Goal: Task Accomplishment & Management: Manage account settings

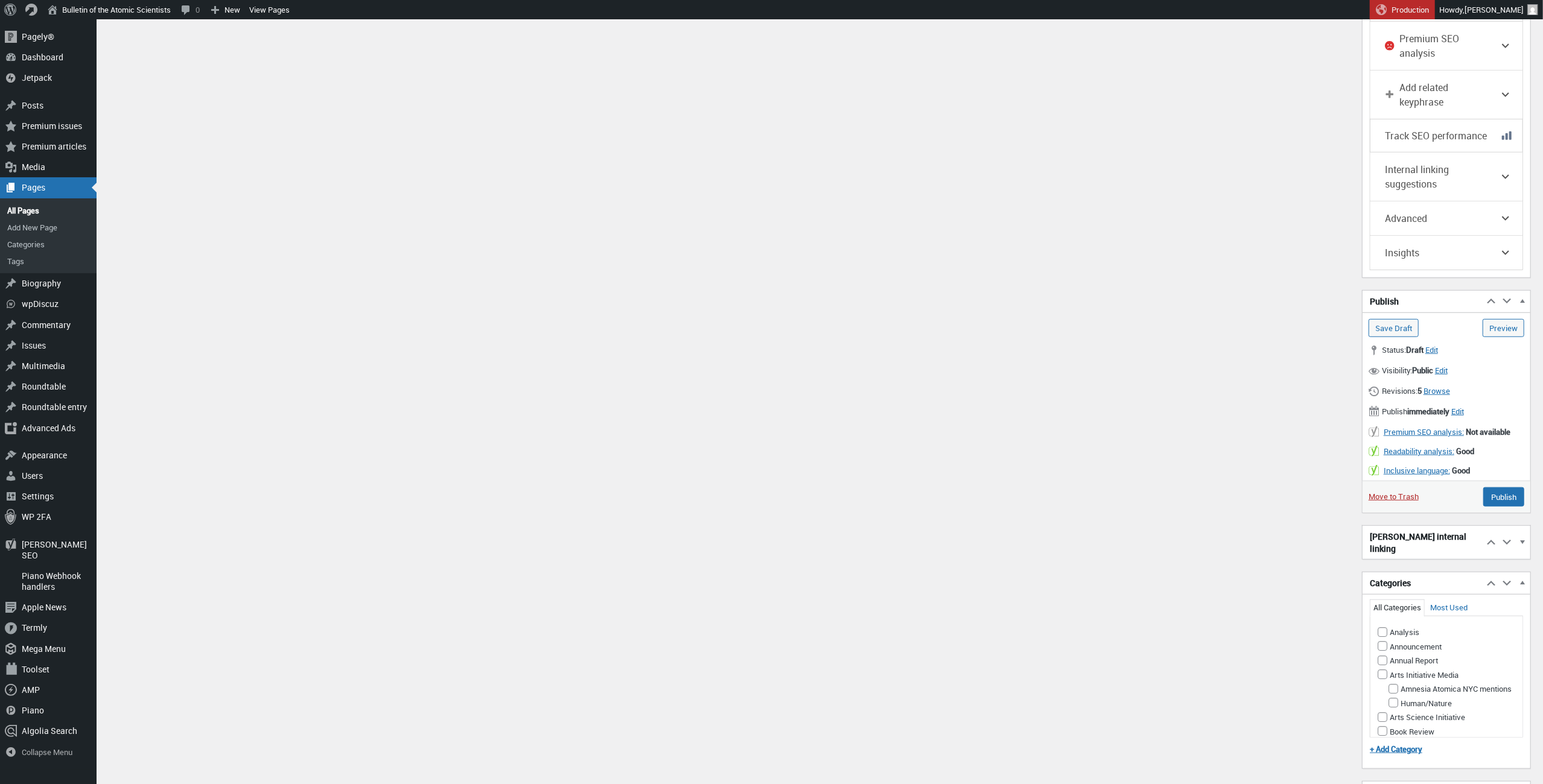
scroll to position [972, 0]
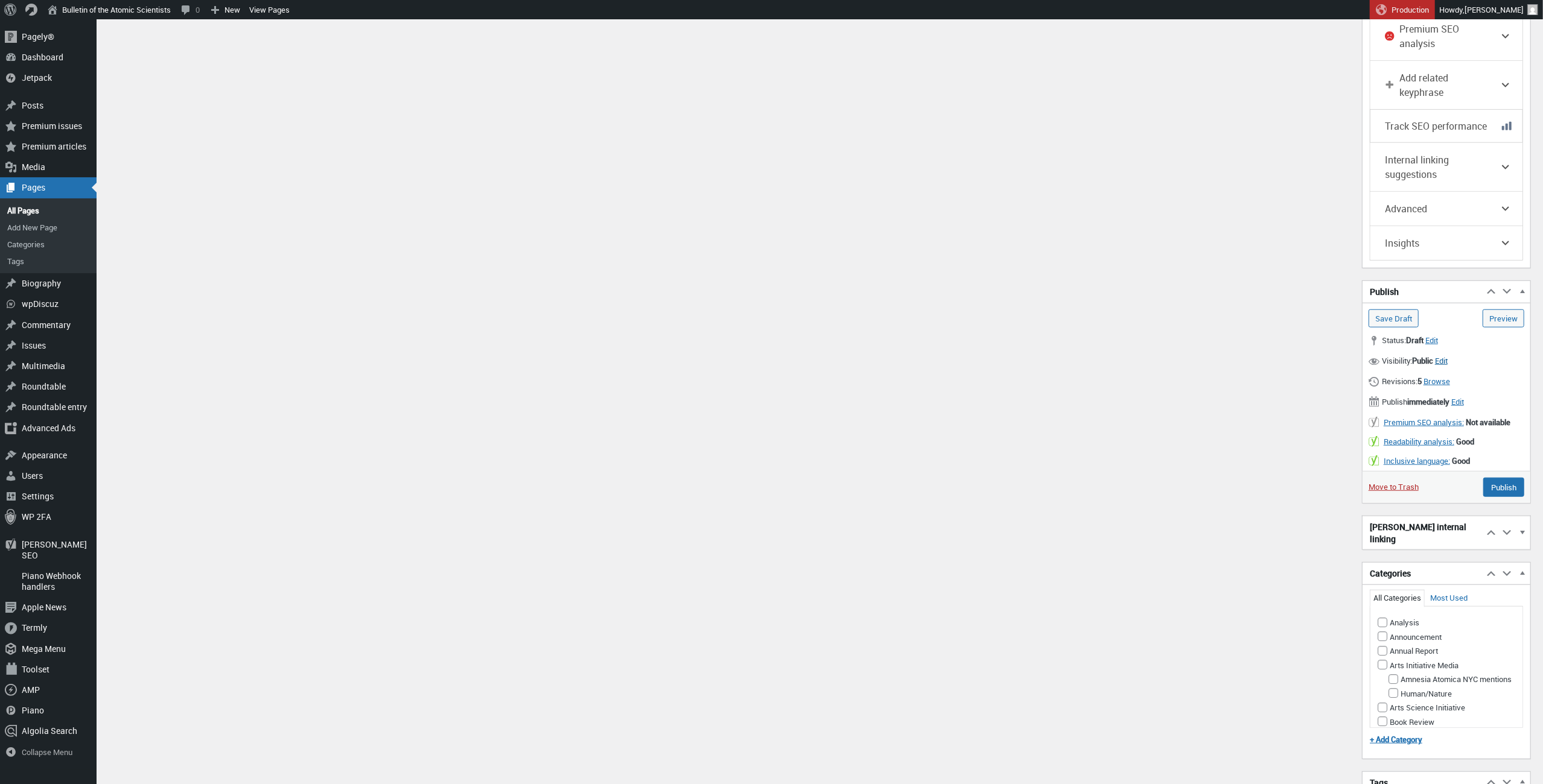
click at [1448, 356] on span "Edit" at bounding box center [1441, 361] width 12 height 11
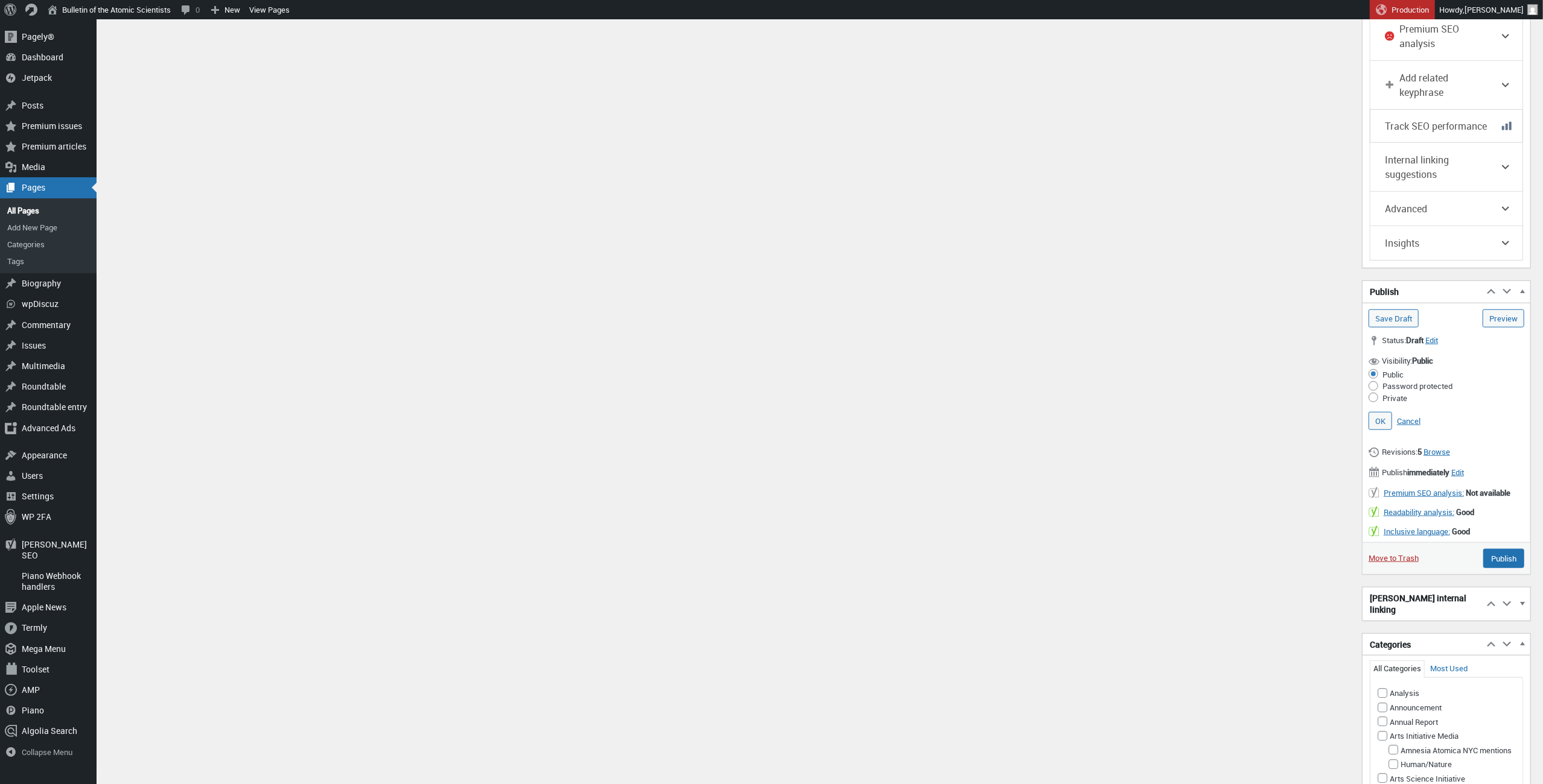
click at [1374, 381] on input "Password protected" at bounding box center [1374, 385] width 9 height 9
radio input "true"
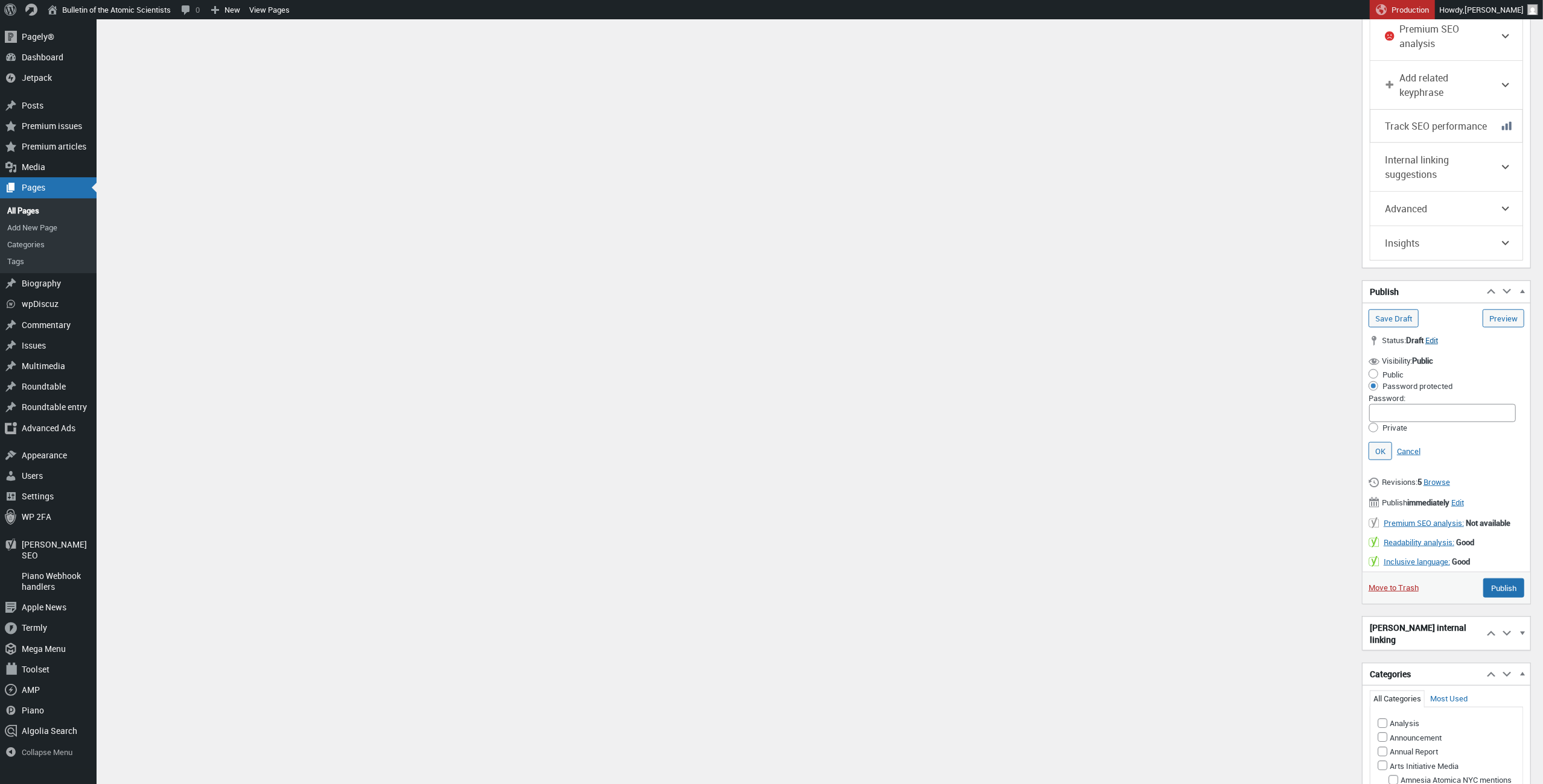
click at [1437, 335] on span "Edit" at bounding box center [1431, 340] width 12 height 11
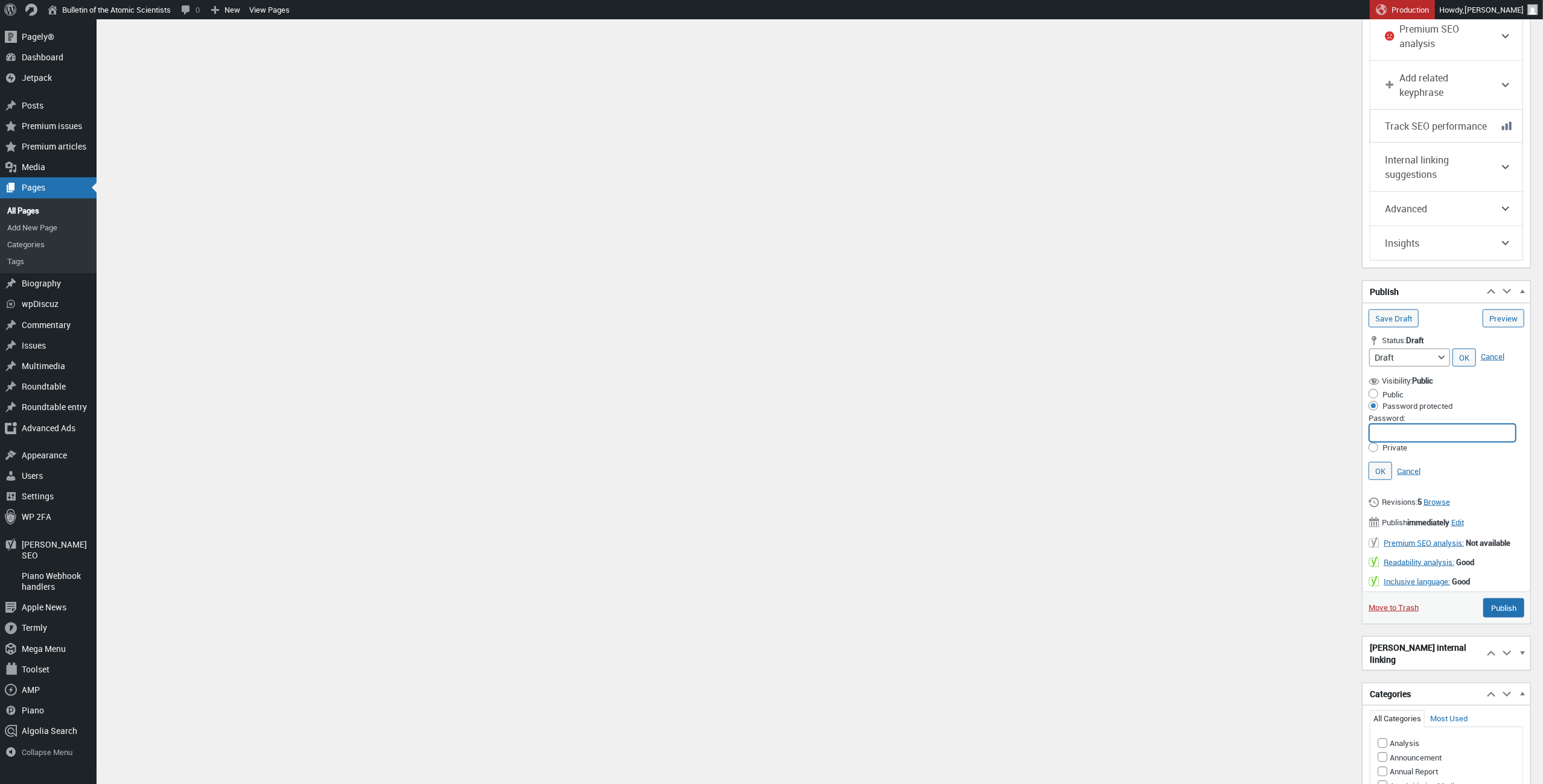
click at [1400, 424] on input "Password:" at bounding box center [1442, 433] width 147 height 18
paste input "2803-1klP@(*"
type input "2803-1klP@(*"
click at [1507, 607] on input "Publish" at bounding box center [1504, 608] width 41 height 19
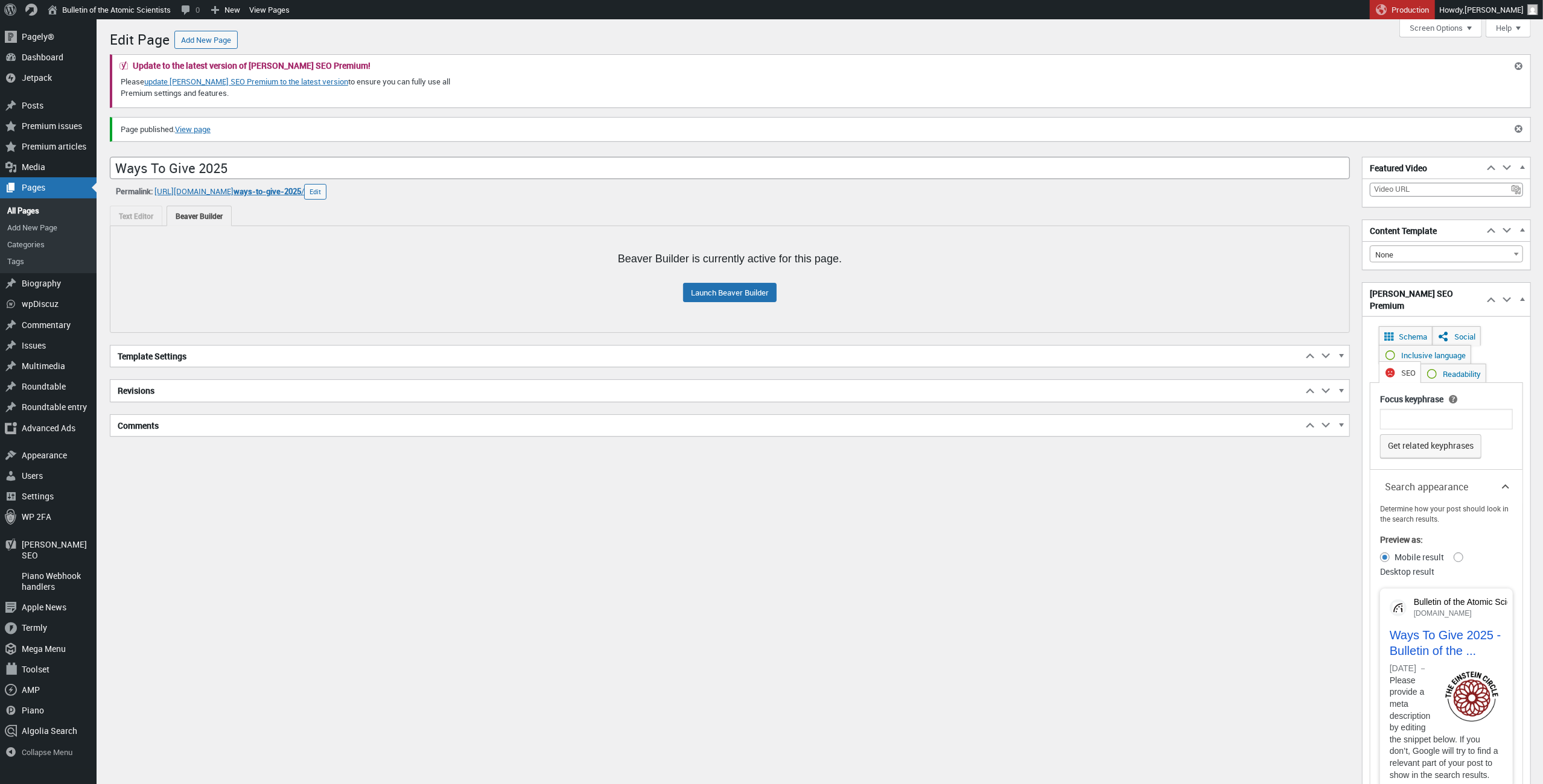
scroll to position [9, 0]
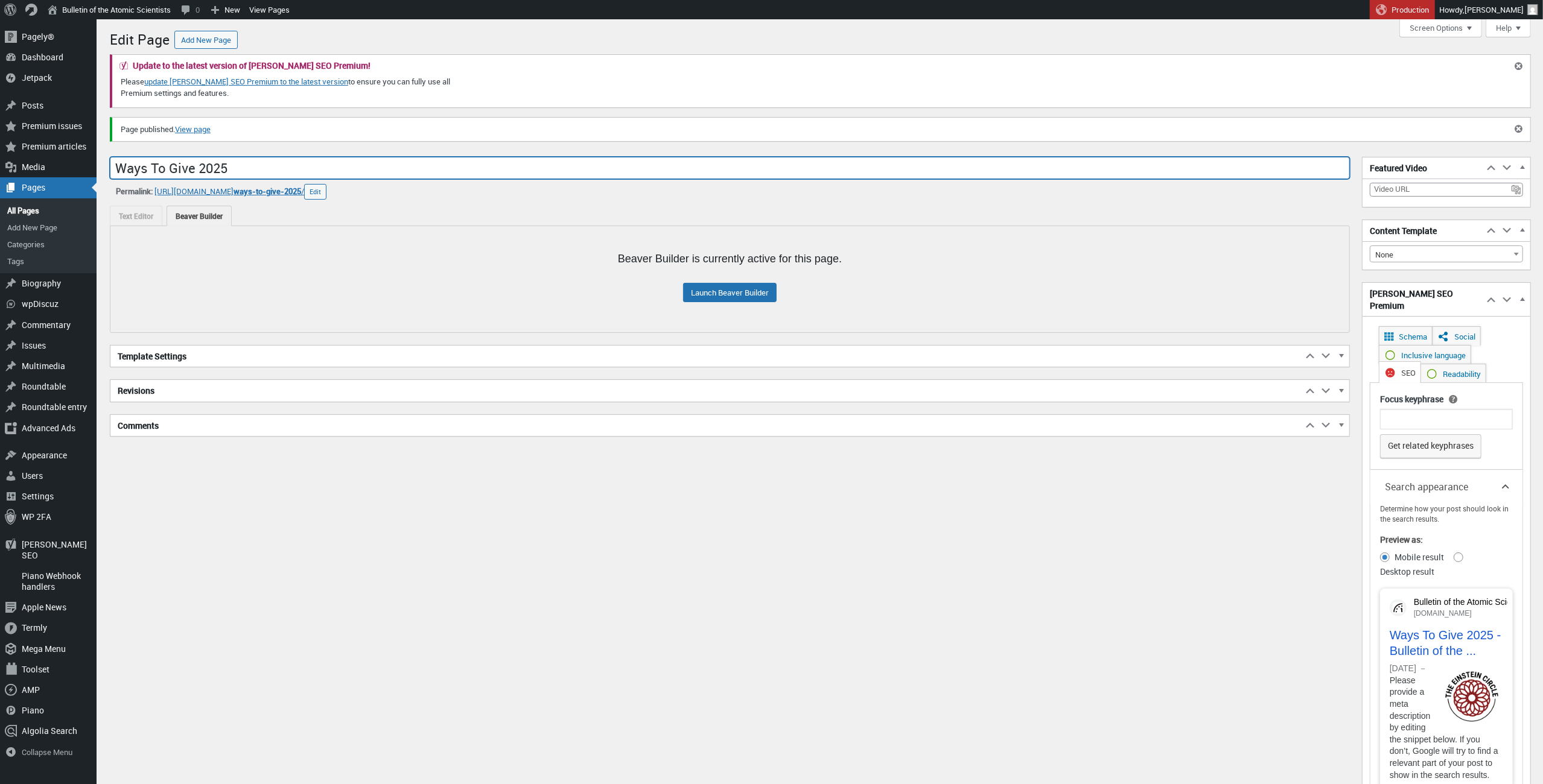
click at [279, 158] on input "Ways To Give 2025" at bounding box center [730, 168] width 1240 height 23
click at [270, 167] on input "Ways To Give 2025" at bounding box center [730, 168] width 1240 height 23
type input "Ways To Give"
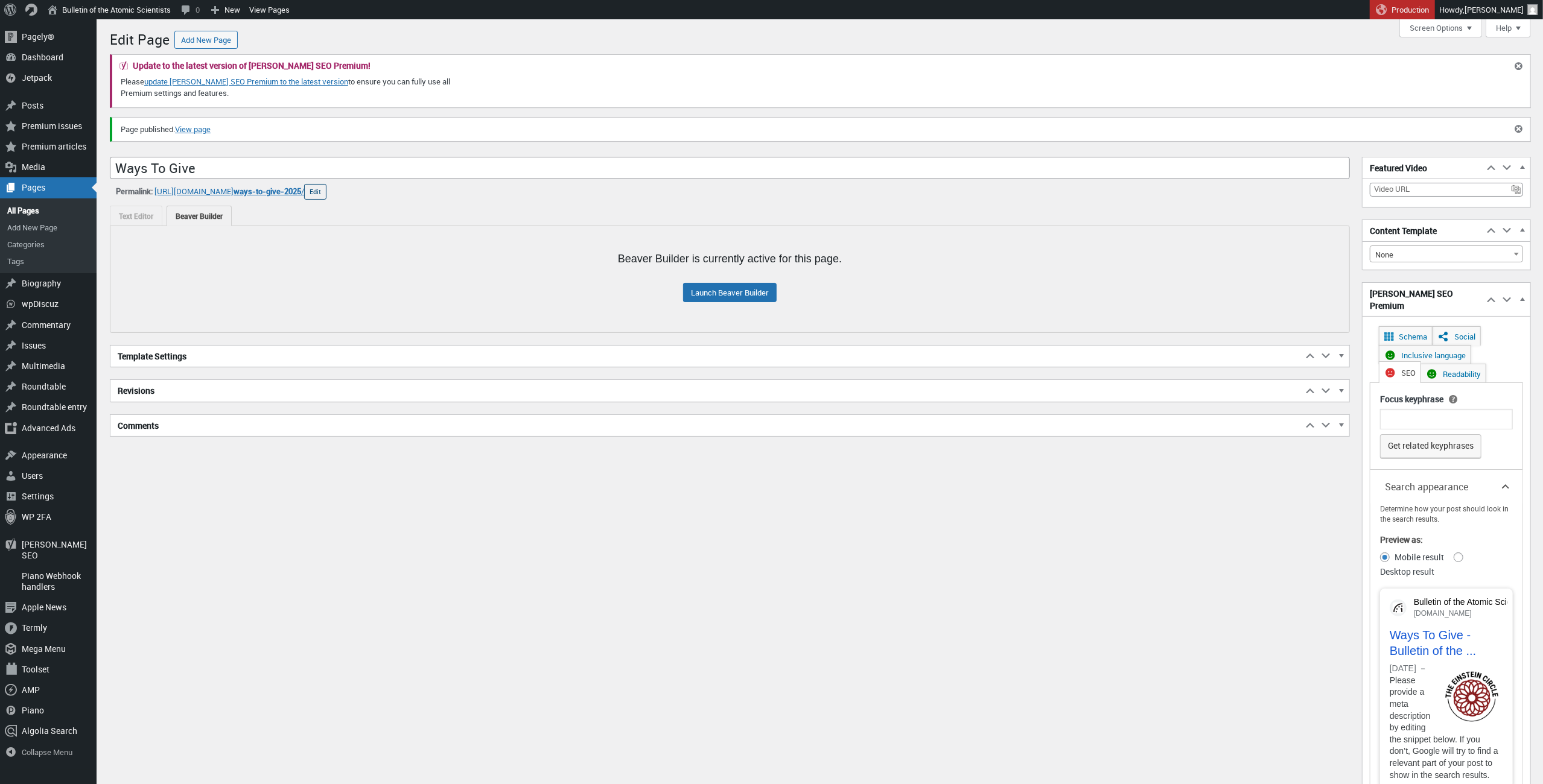
click at [326, 189] on button "Edit" at bounding box center [315, 191] width 23 height 15
click at [336, 193] on input "ways-to-give-2025" at bounding box center [296, 193] width 126 height 18
type input "ways-to-give"
click at [382, 191] on button "OK" at bounding box center [372, 191] width 20 height 15
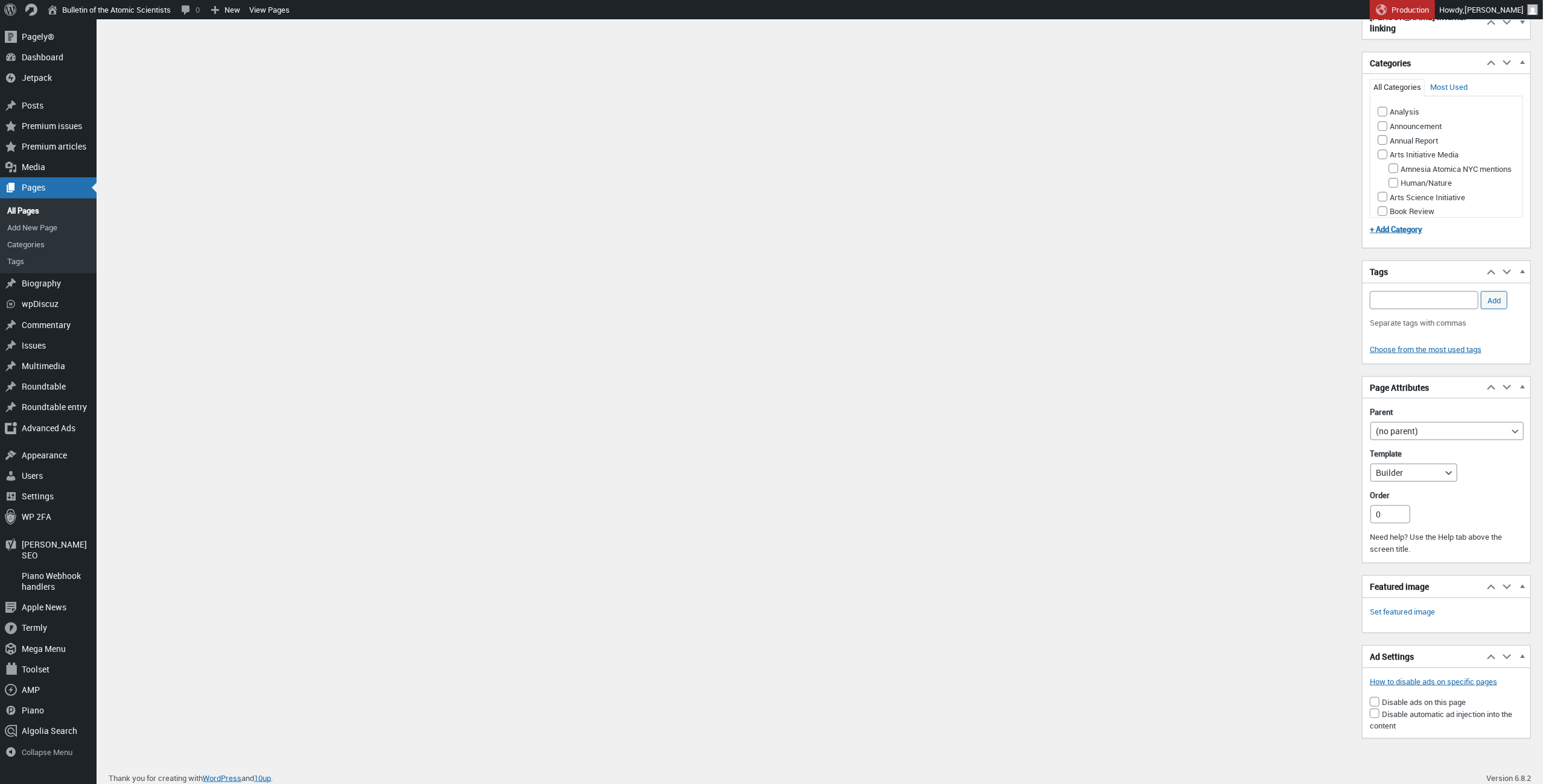
scroll to position [1516, 0]
select select "48151"
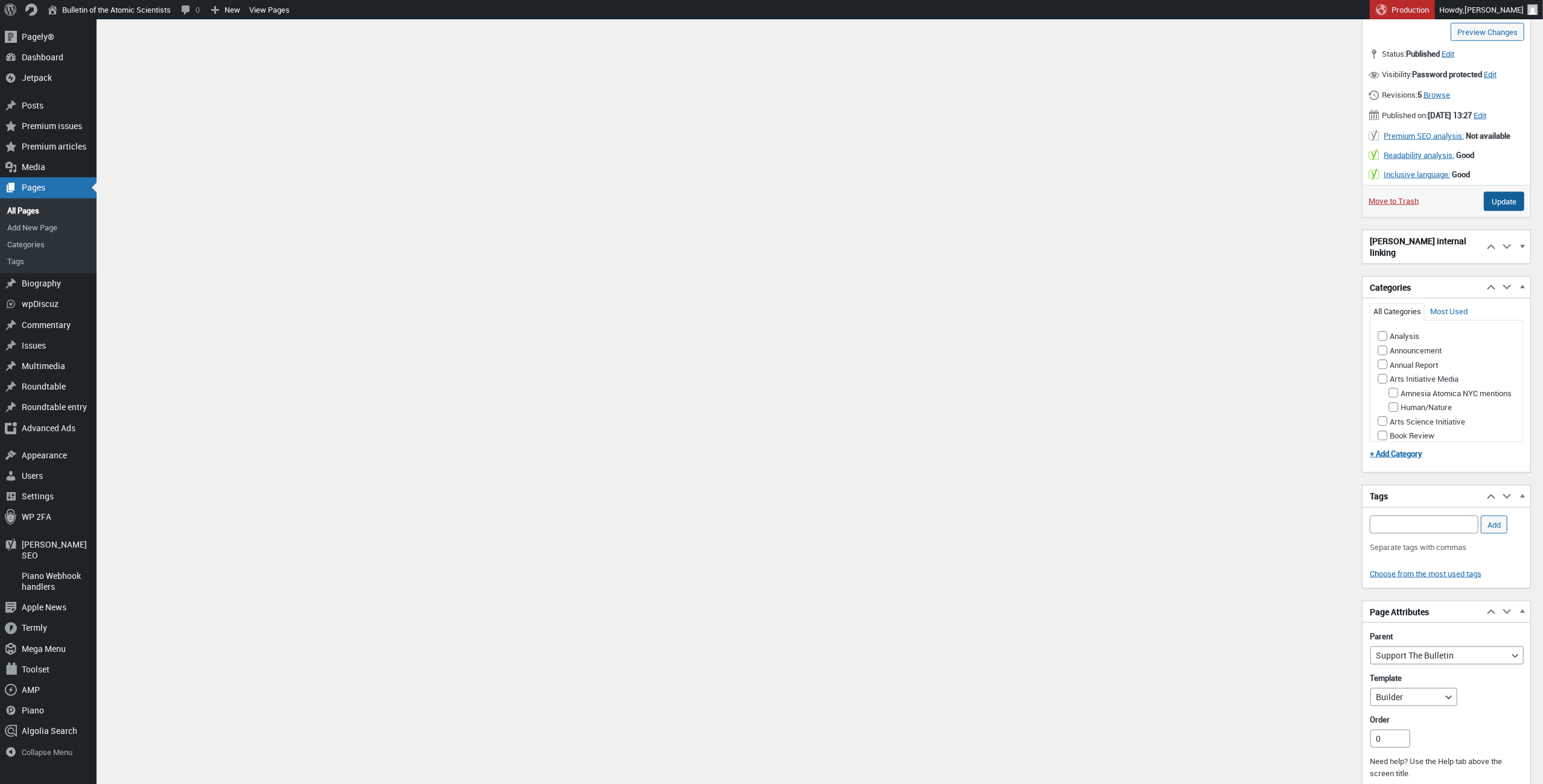
click at [1498, 207] on input "Update" at bounding box center [1504, 201] width 40 height 19
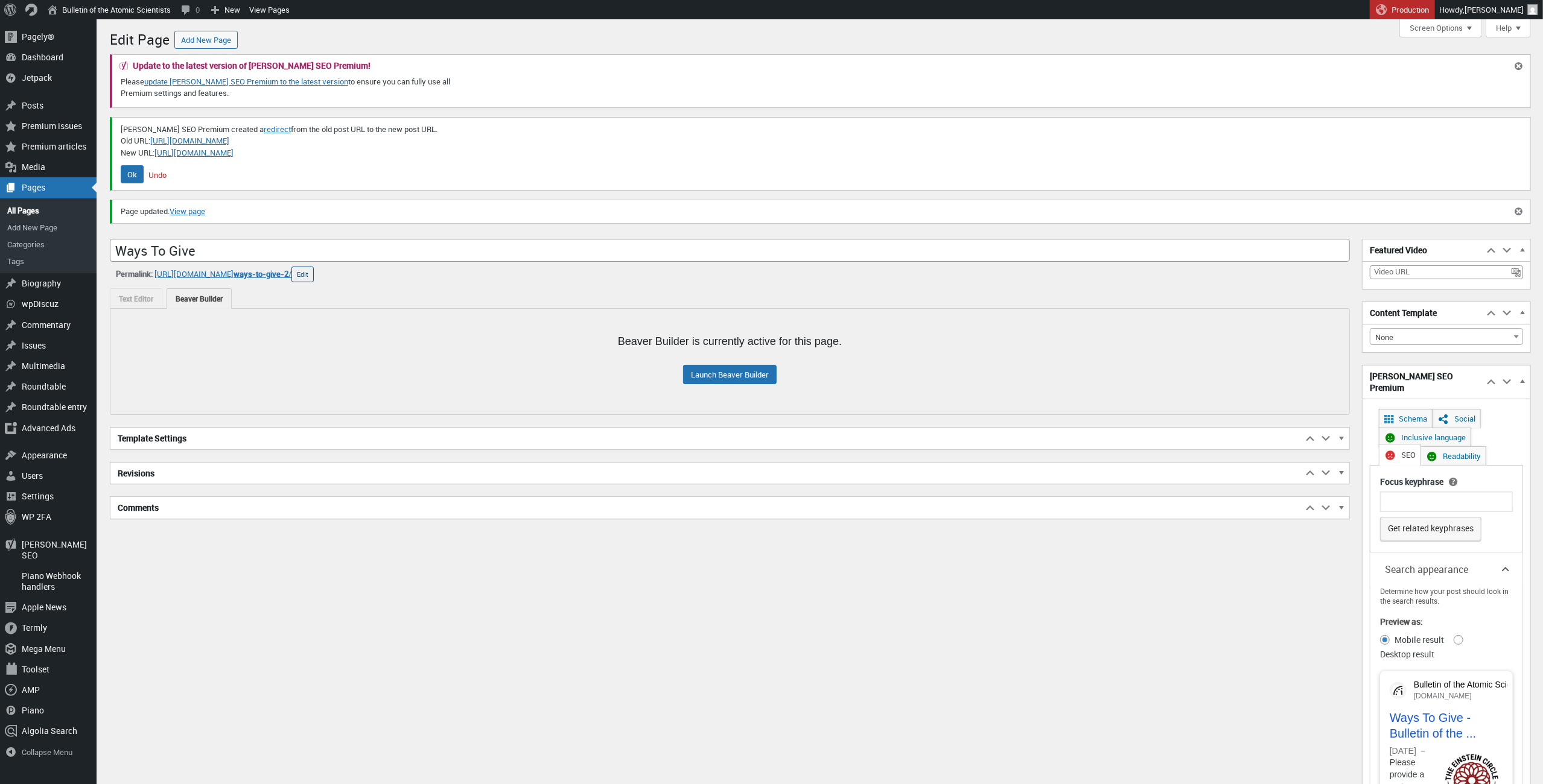
click at [314, 273] on button "Edit" at bounding box center [302, 274] width 23 height 15
click at [359, 271] on input "ways-to-give-2" at bounding box center [296, 275] width 126 height 18
type input "ways-to-give"
click at [382, 274] on button "OK" at bounding box center [372, 274] width 20 height 15
click at [508, 279] on div "Permalink: https://thebulletin.org/support-the-bulletin/ ways-to-give-2 / ‎ Edi…" at bounding box center [730, 274] width 1240 height 15
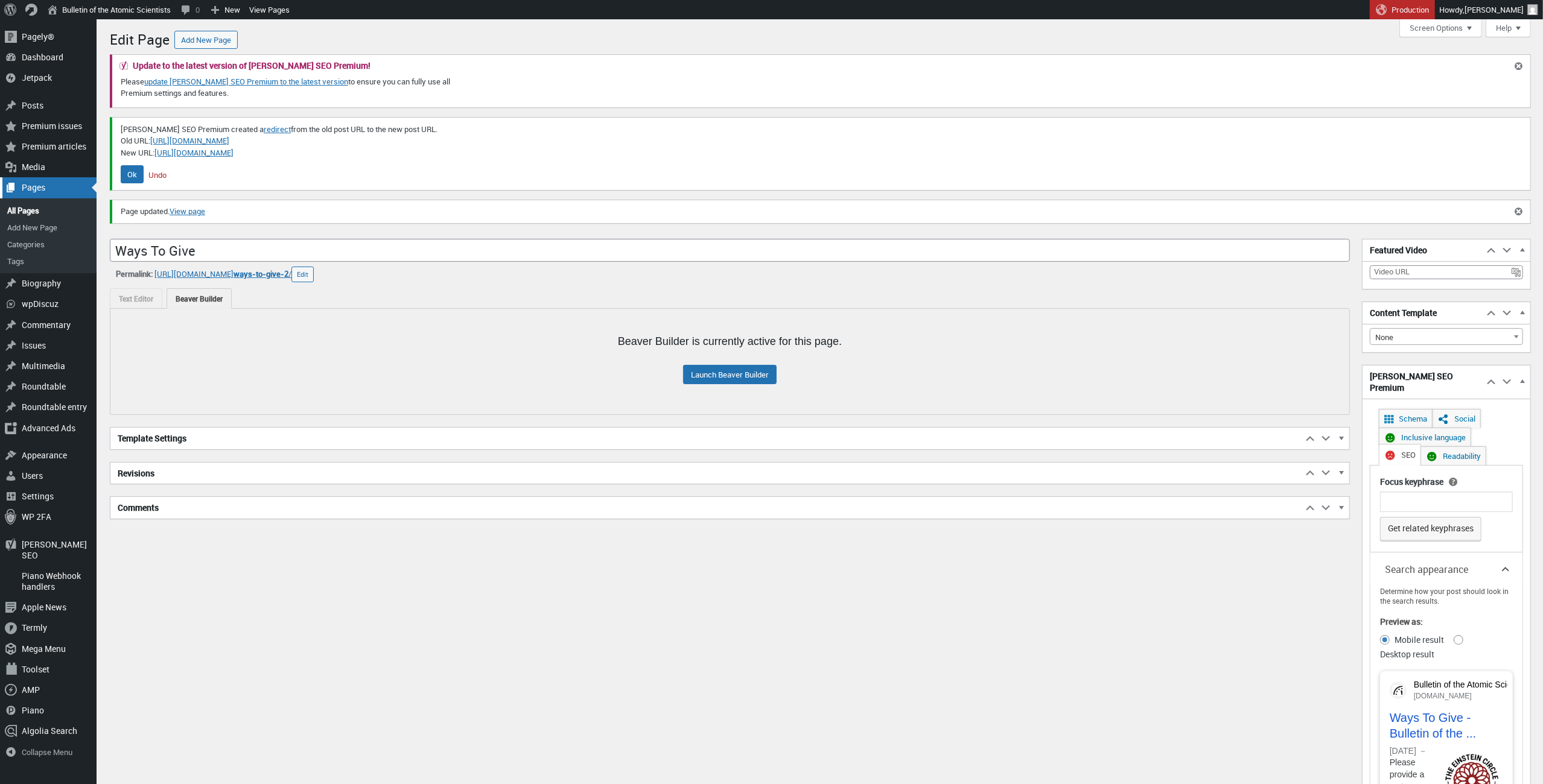
click at [35, 189] on div "Pages" at bounding box center [48, 188] width 96 height 20
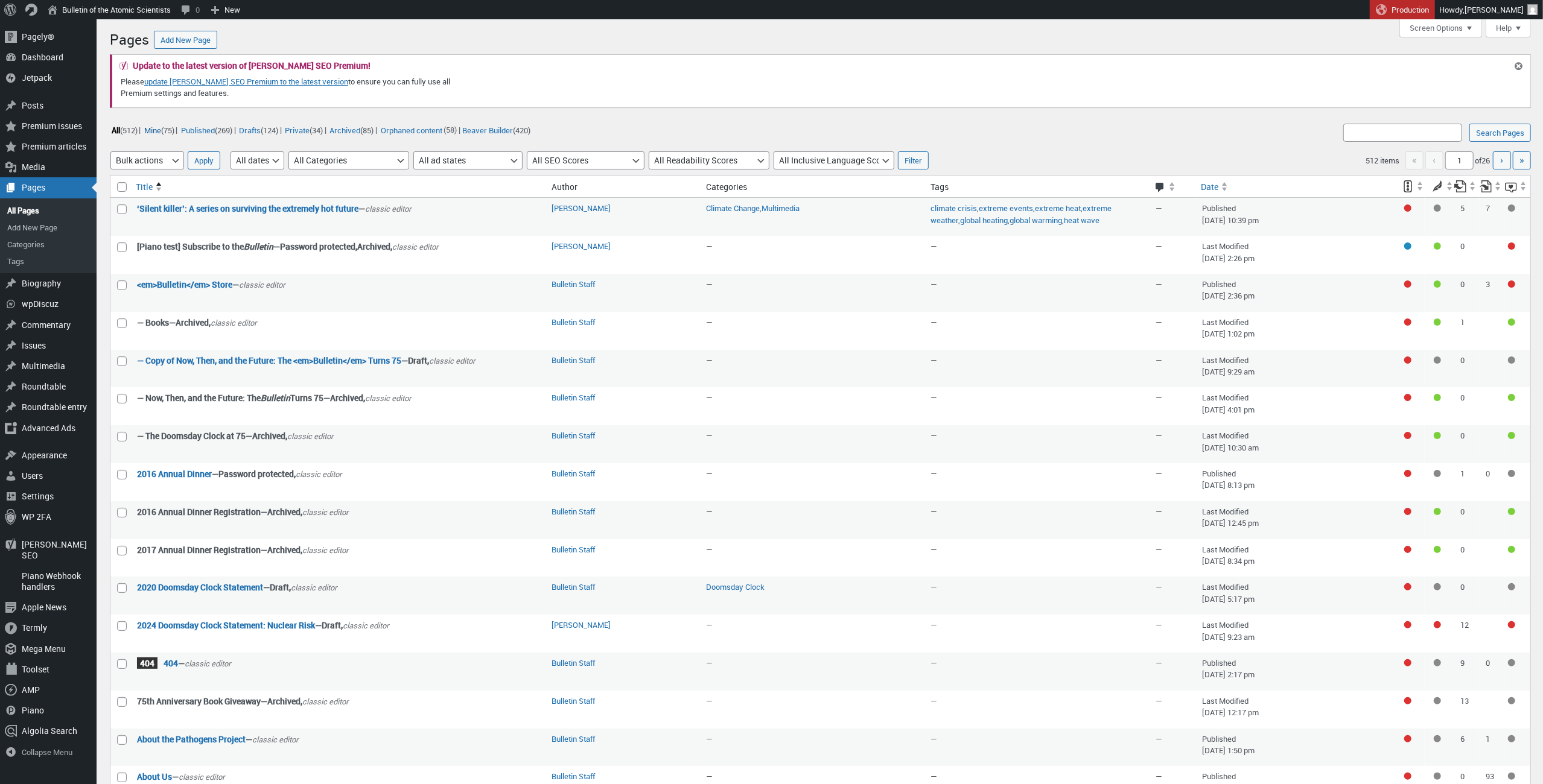
click at [162, 126] on link "Mine (75)" at bounding box center [158, 130] width 33 height 14
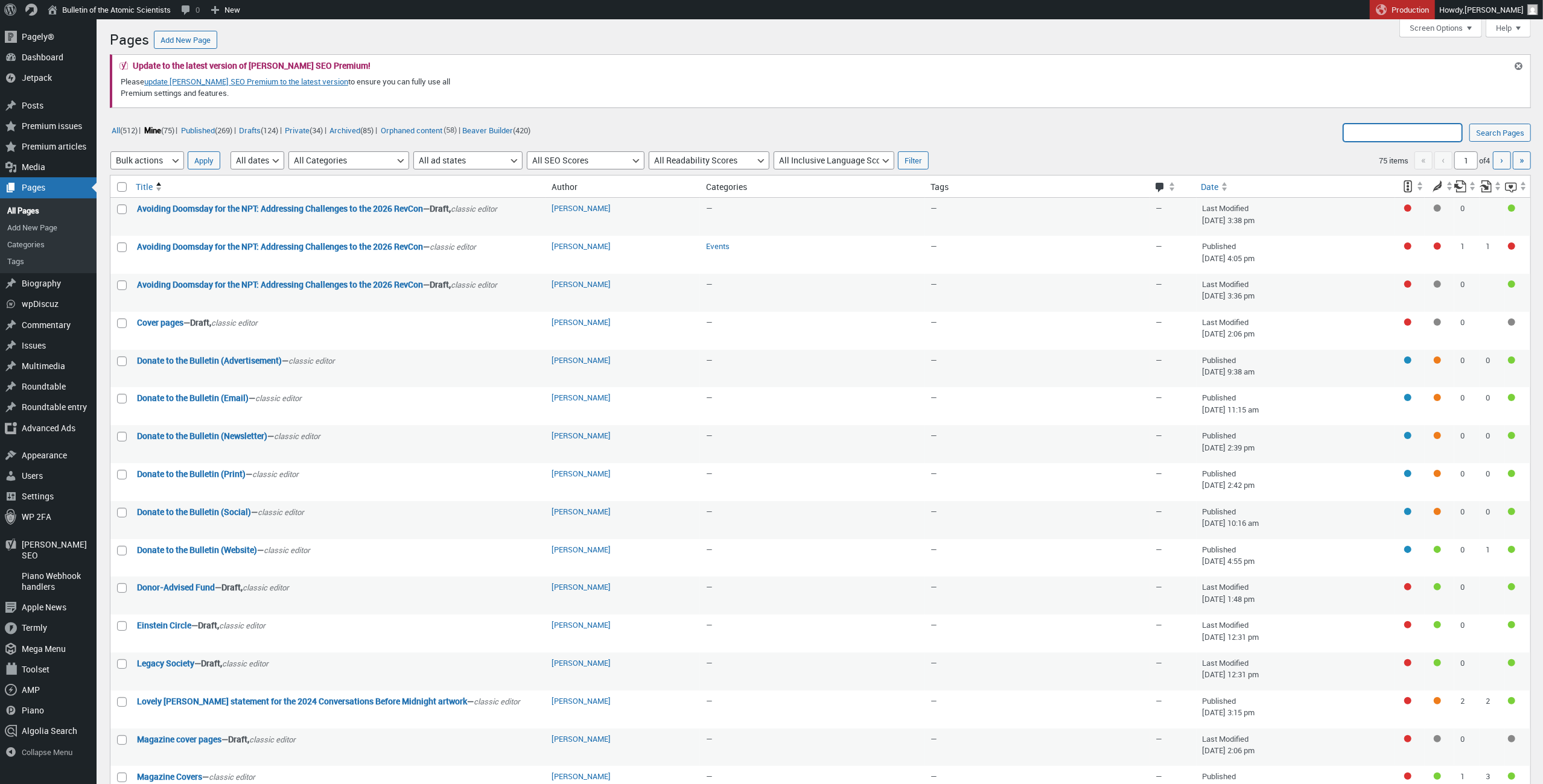
click at [1360, 137] on input "Search Pages:" at bounding box center [1403, 132] width 119 height 18
type input "What your gift supports"
click at [1498, 133] on input "Search Pages" at bounding box center [1501, 132] width 61 height 18
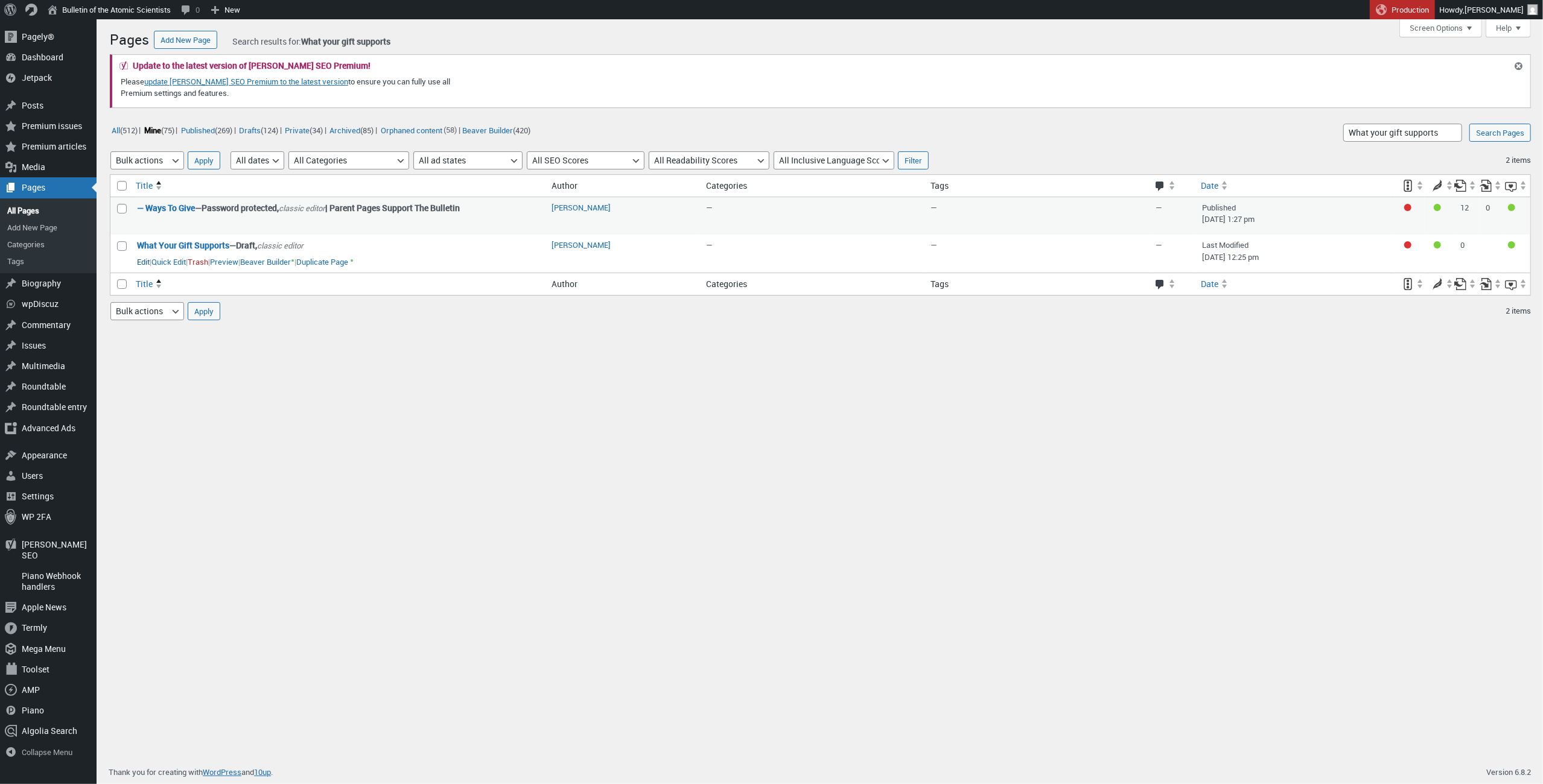
click at [145, 261] on link "Edit" at bounding box center [143, 262] width 12 height 12
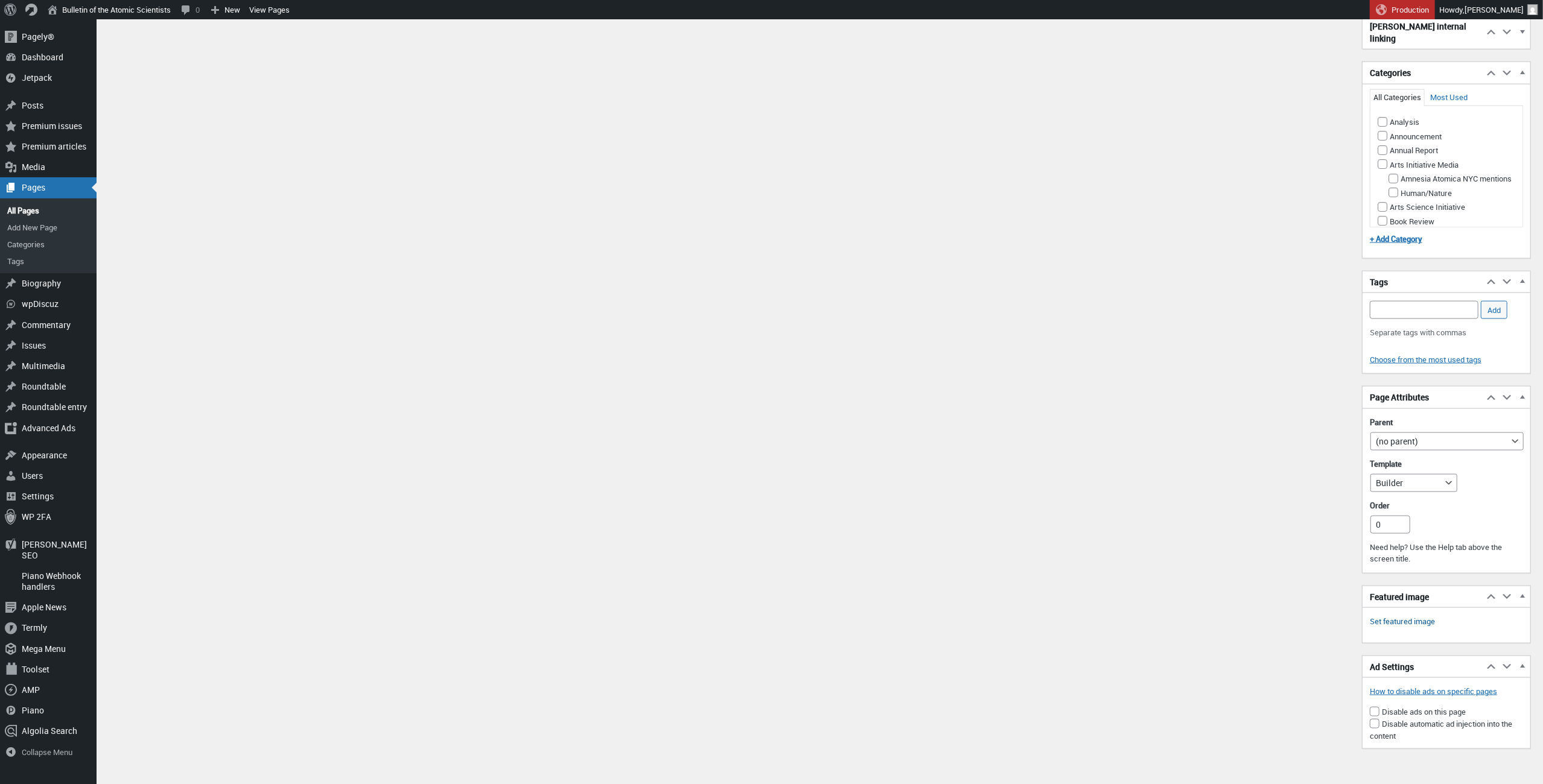
scroll to position [1472, 0]
select select "48151"
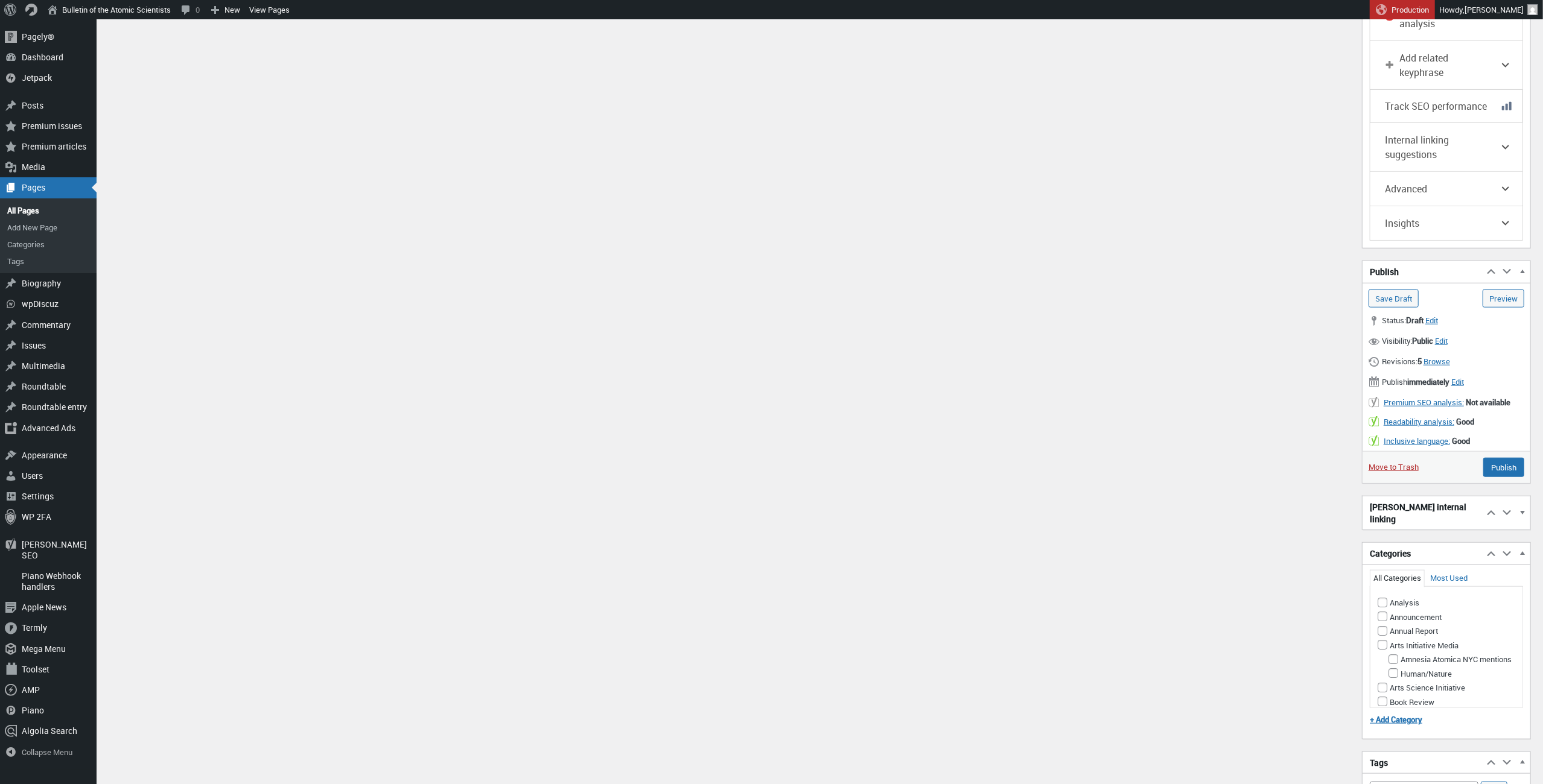
scroll to position [883, 0]
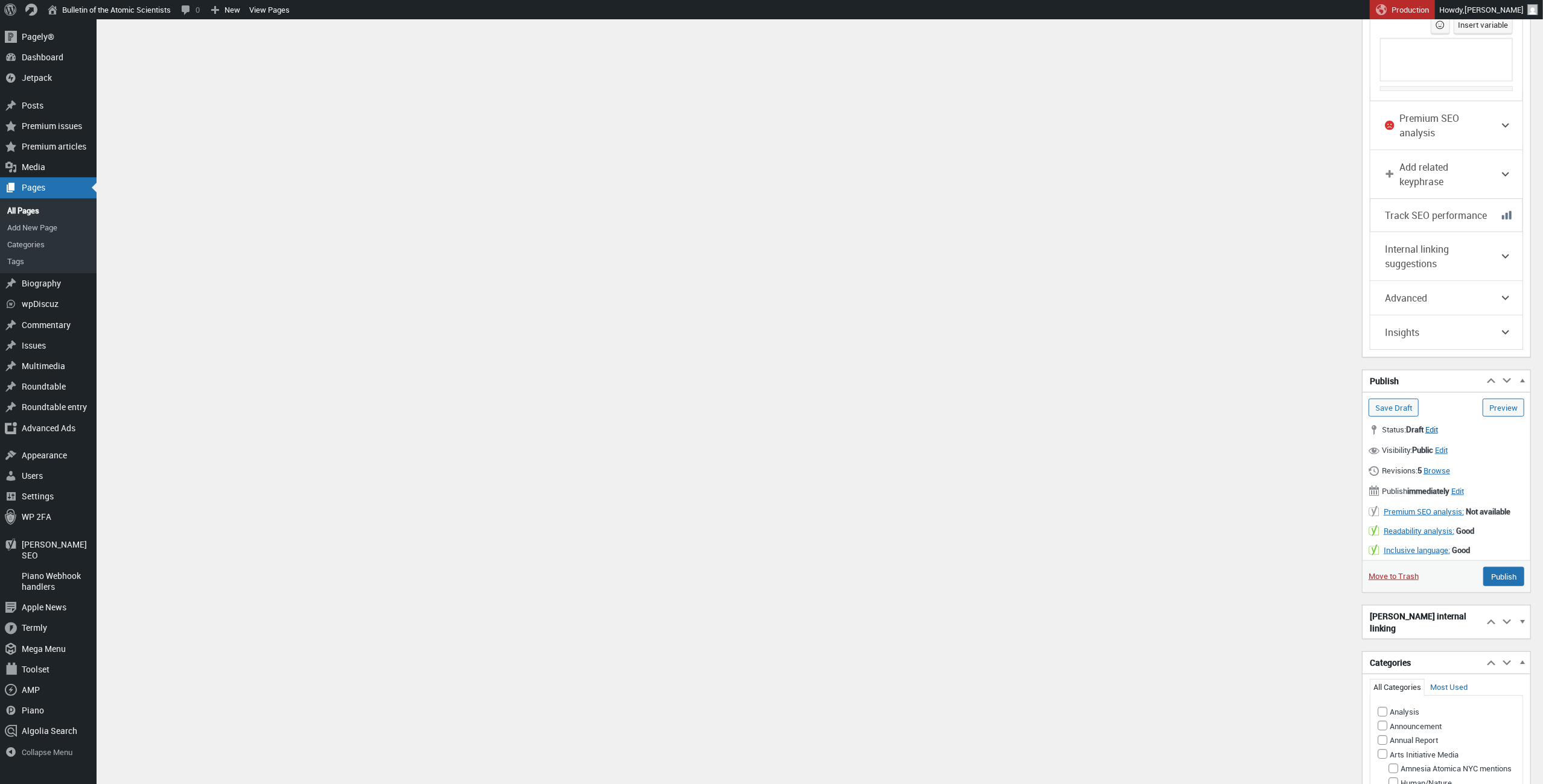
click at [1439, 424] on span "Edit" at bounding box center [1431, 429] width 12 height 11
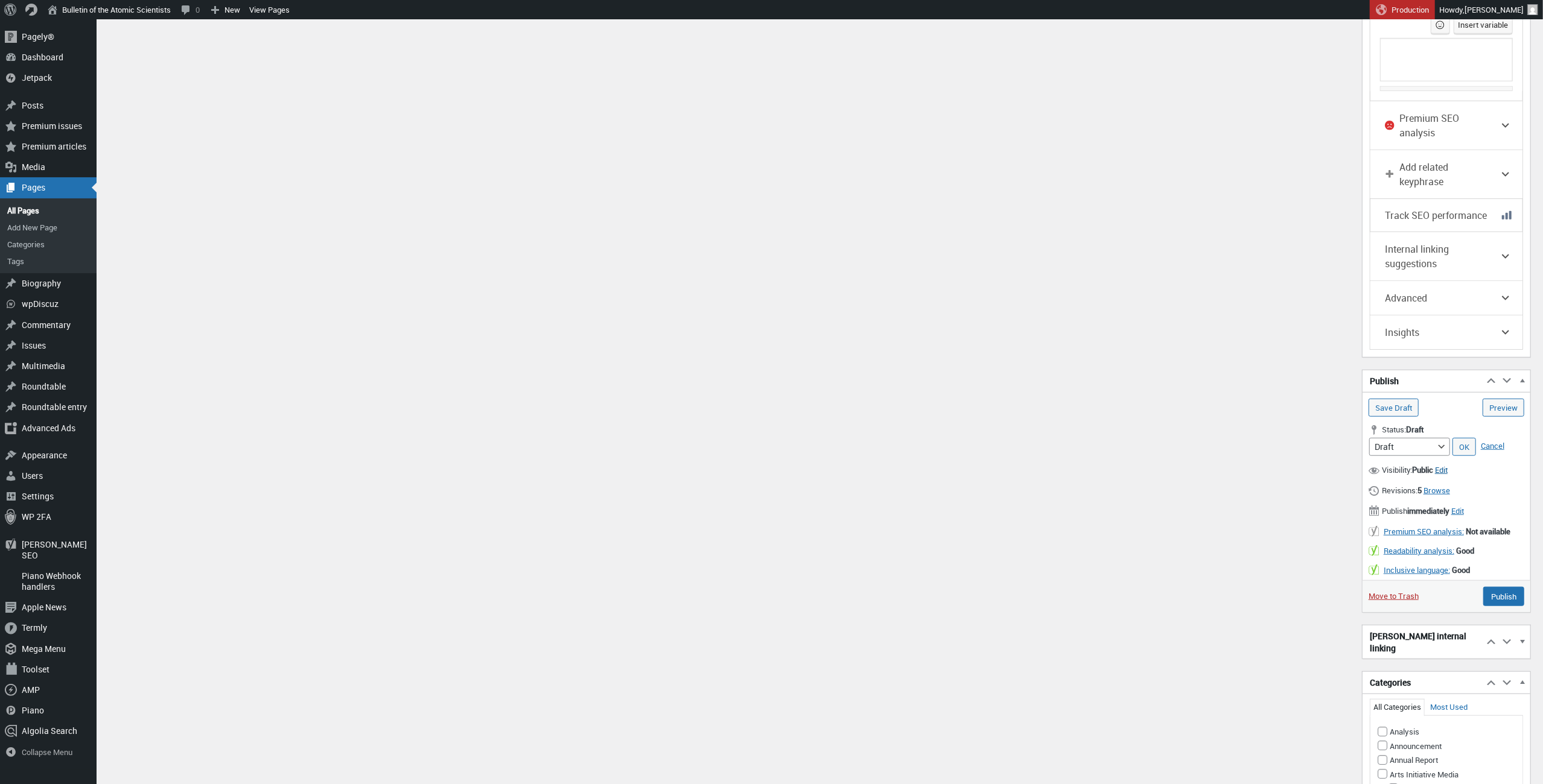
click at [1448, 464] on span "Edit" at bounding box center [1441, 469] width 12 height 11
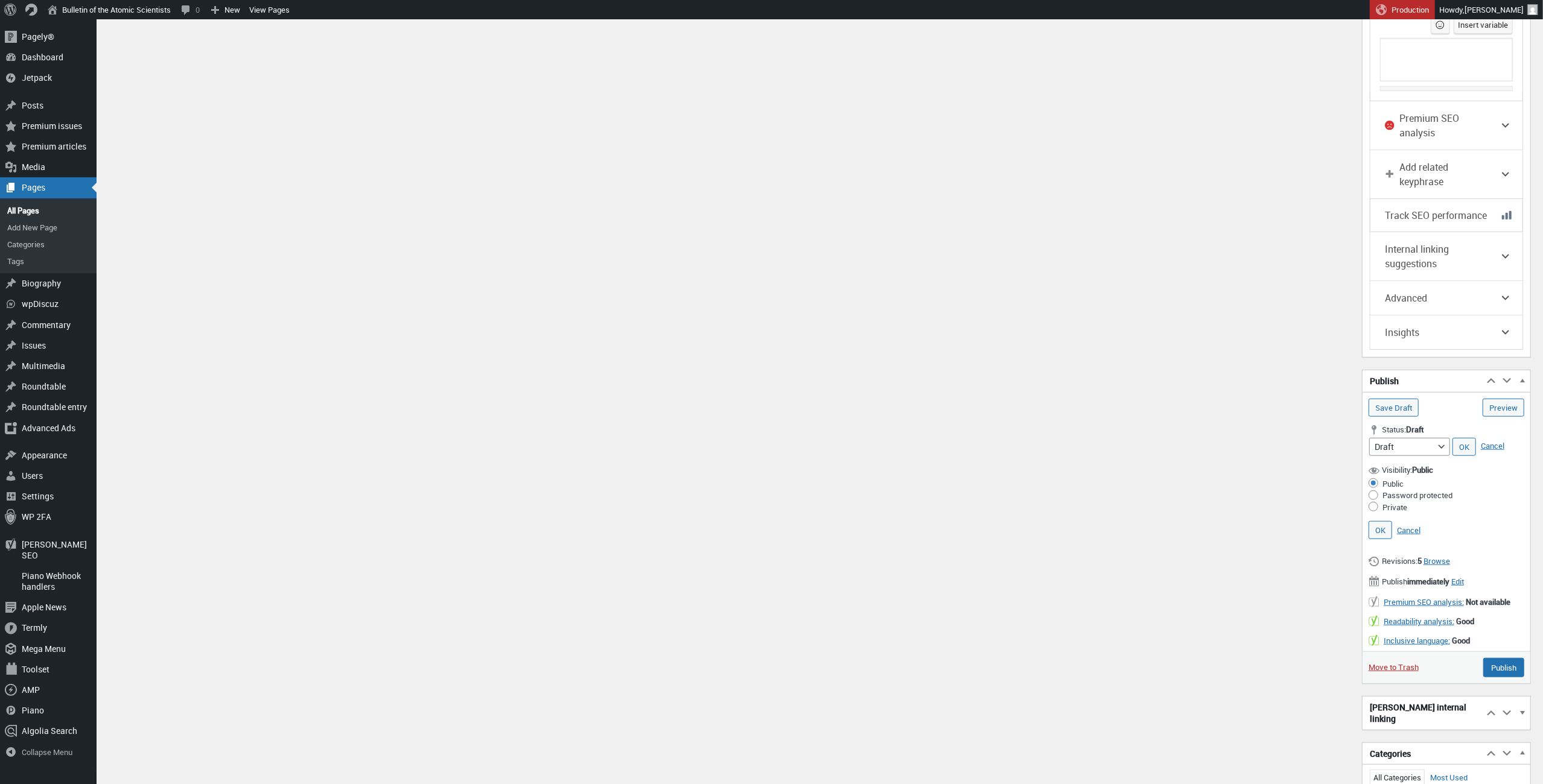
click at [1401, 490] on label "Password protected" at bounding box center [1418, 495] width 70 height 11
click at [1379, 491] on input "Password protected" at bounding box center [1374, 495] width 9 height 9
radio input "true"
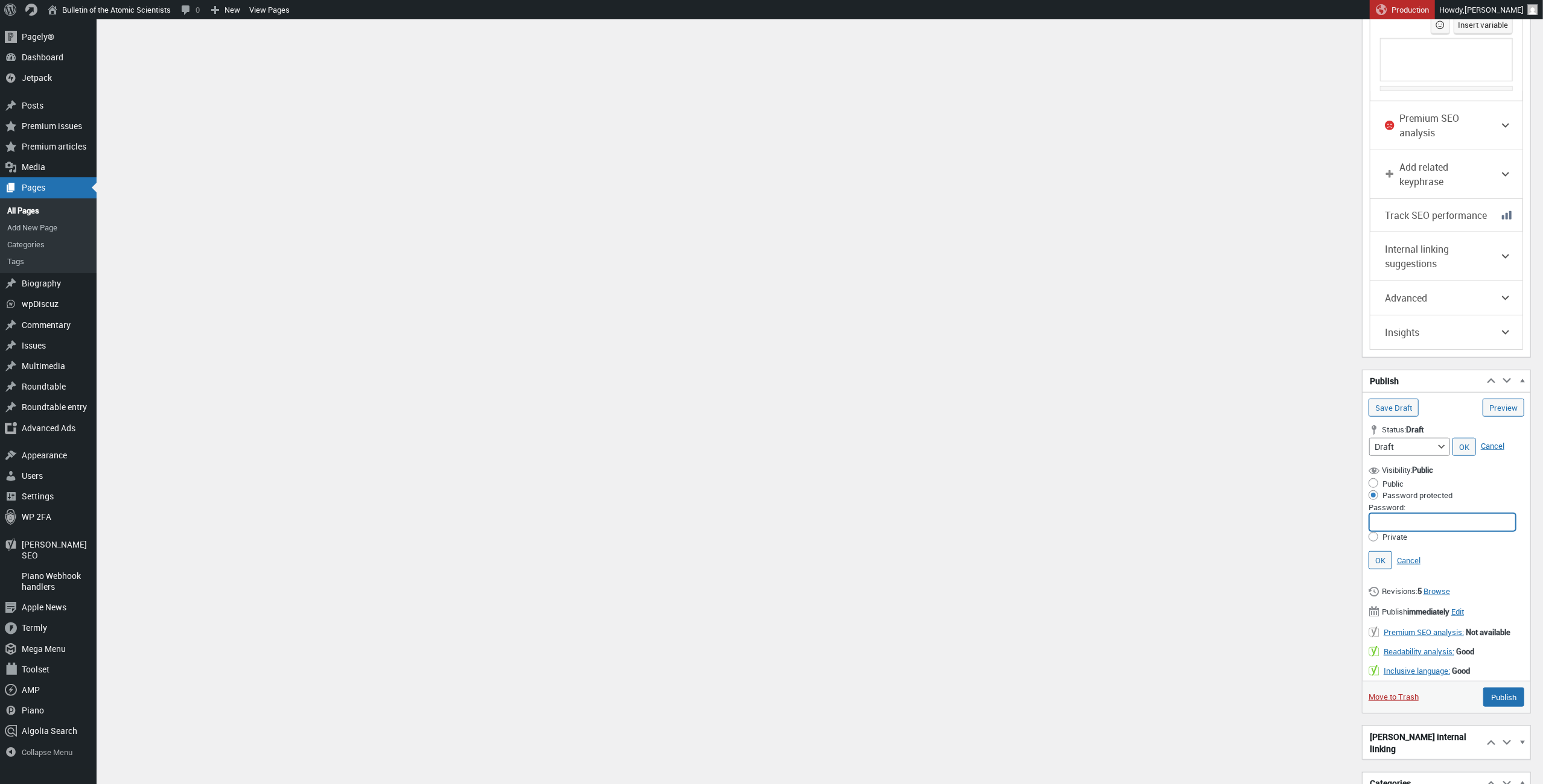
click at [1390, 513] on input "Password:" at bounding box center [1442, 522] width 147 height 18
paste input "nw20*H@Lo"
type input "nw20*H@Lo"
click at [1385, 551] on link "OK" at bounding box center [1381, 560] width 23 height 18
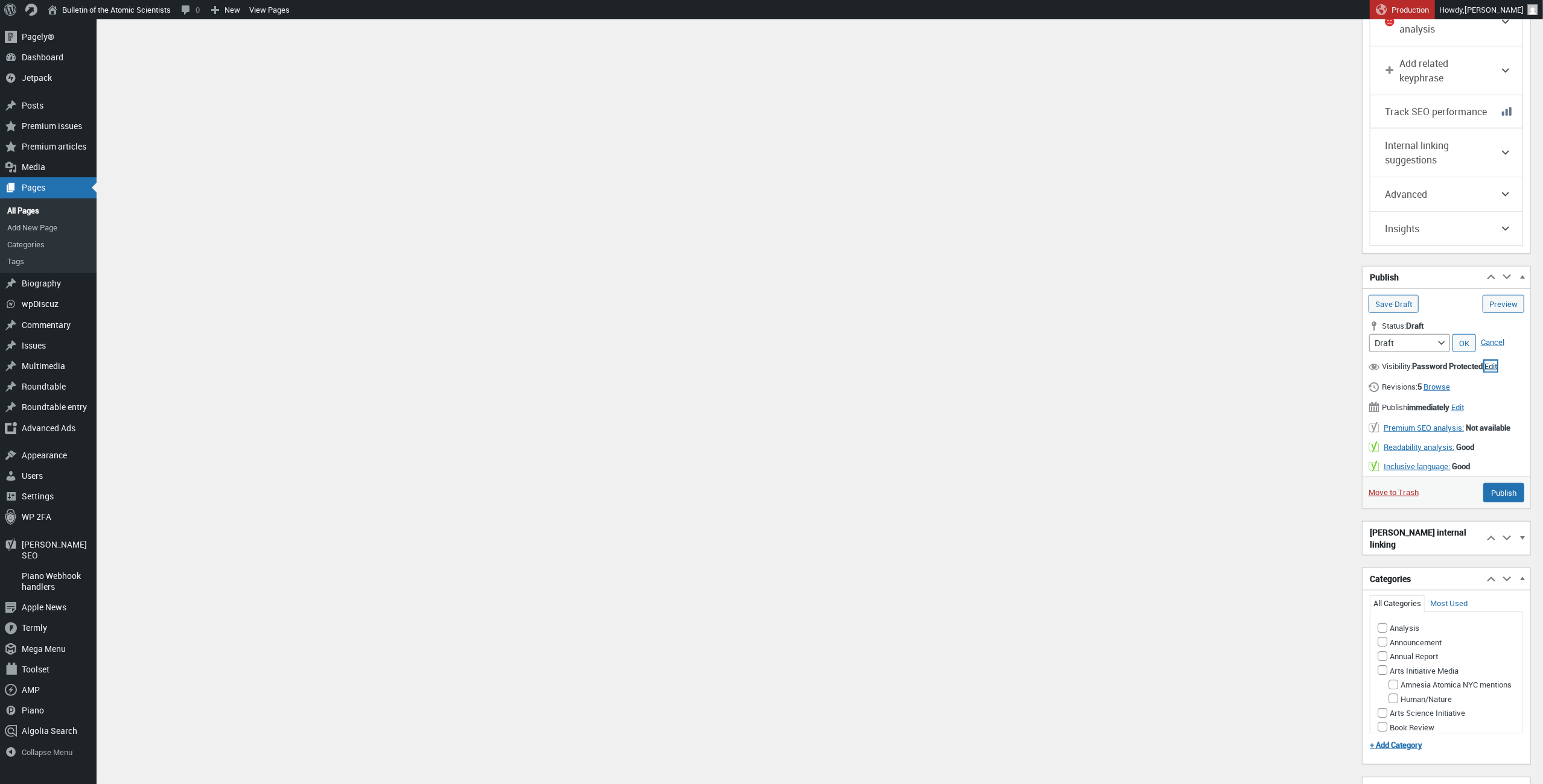
scroll to position [964, 0]
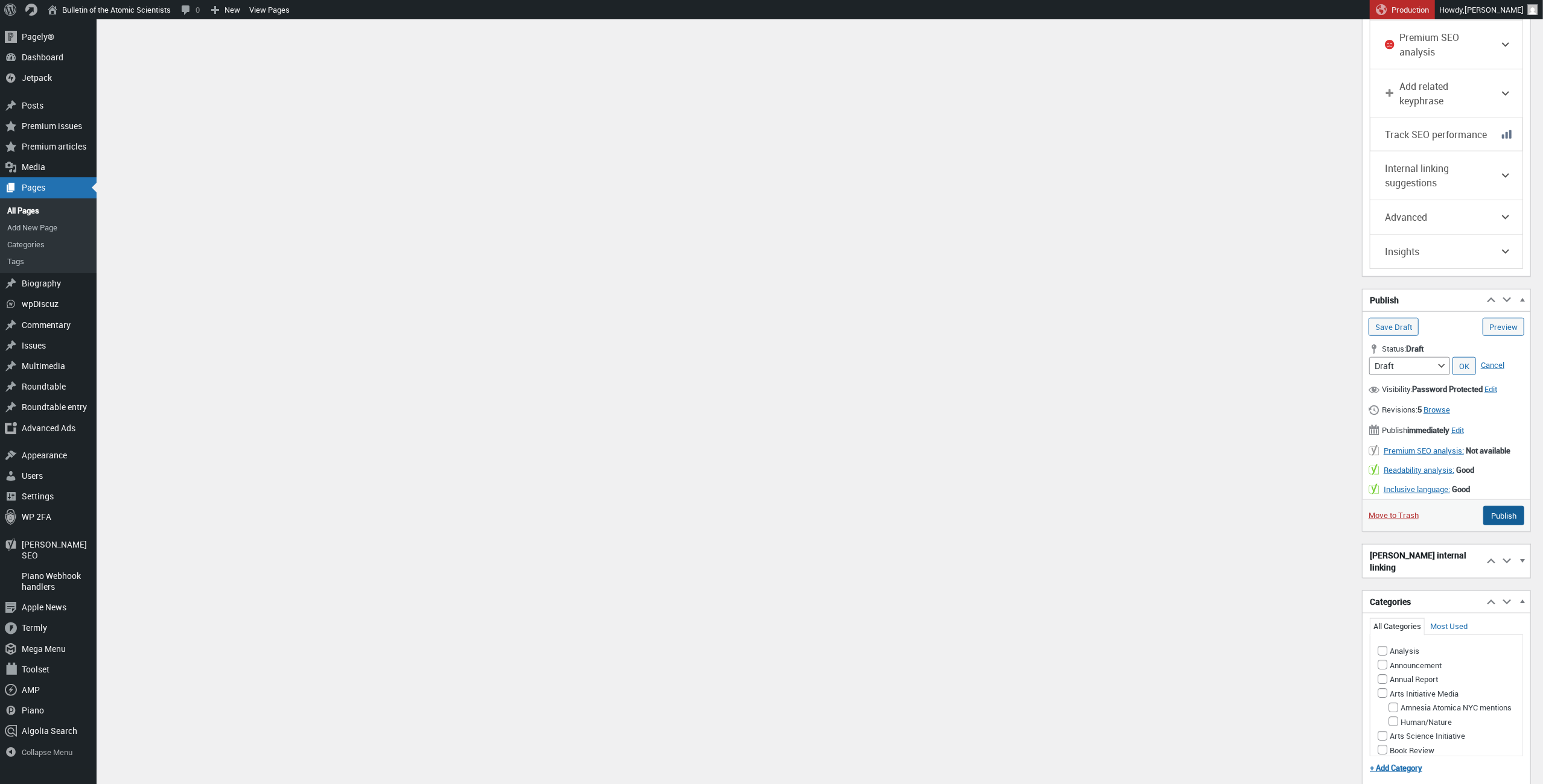
click at [1494, 515] on input "Publish" at bounding box center [1504, 515] width 41 height 19
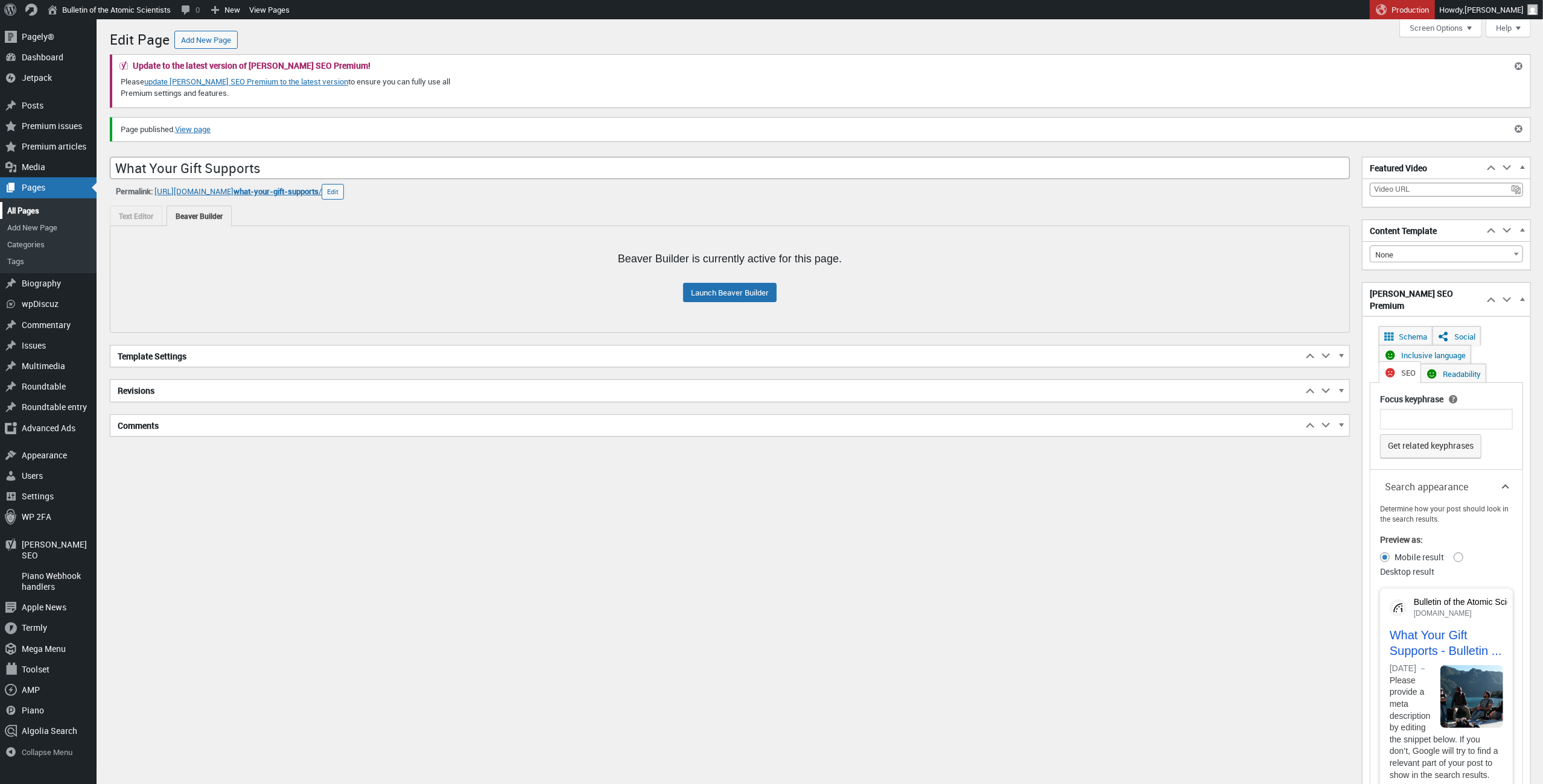
click at [33, 207] on link "All Pages" at bounding box center [48, 210] width 96 height 17
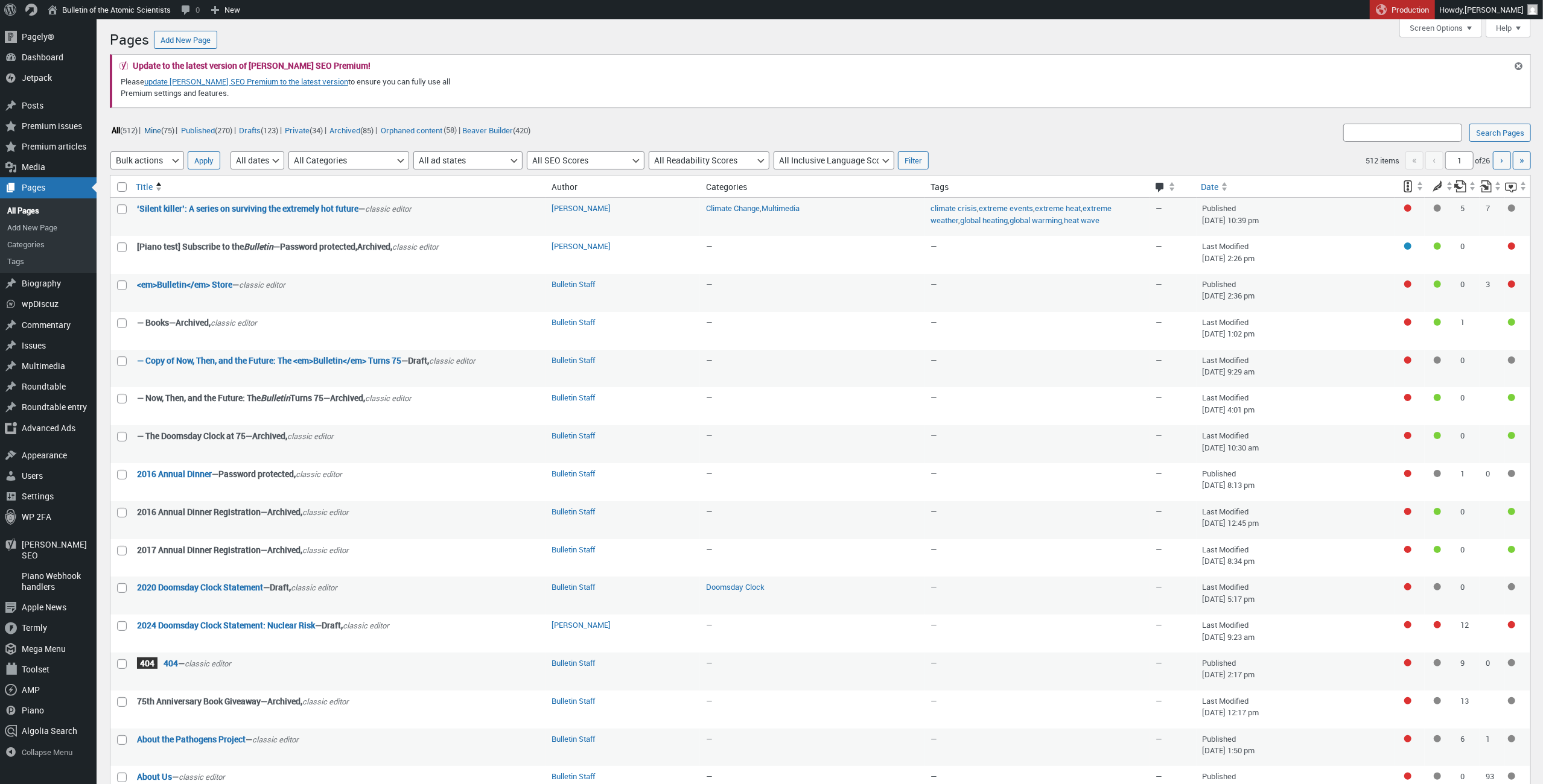
click at [169, 127] on link "Mine (75)" at bounding box center [158, 130] width 33 height 14
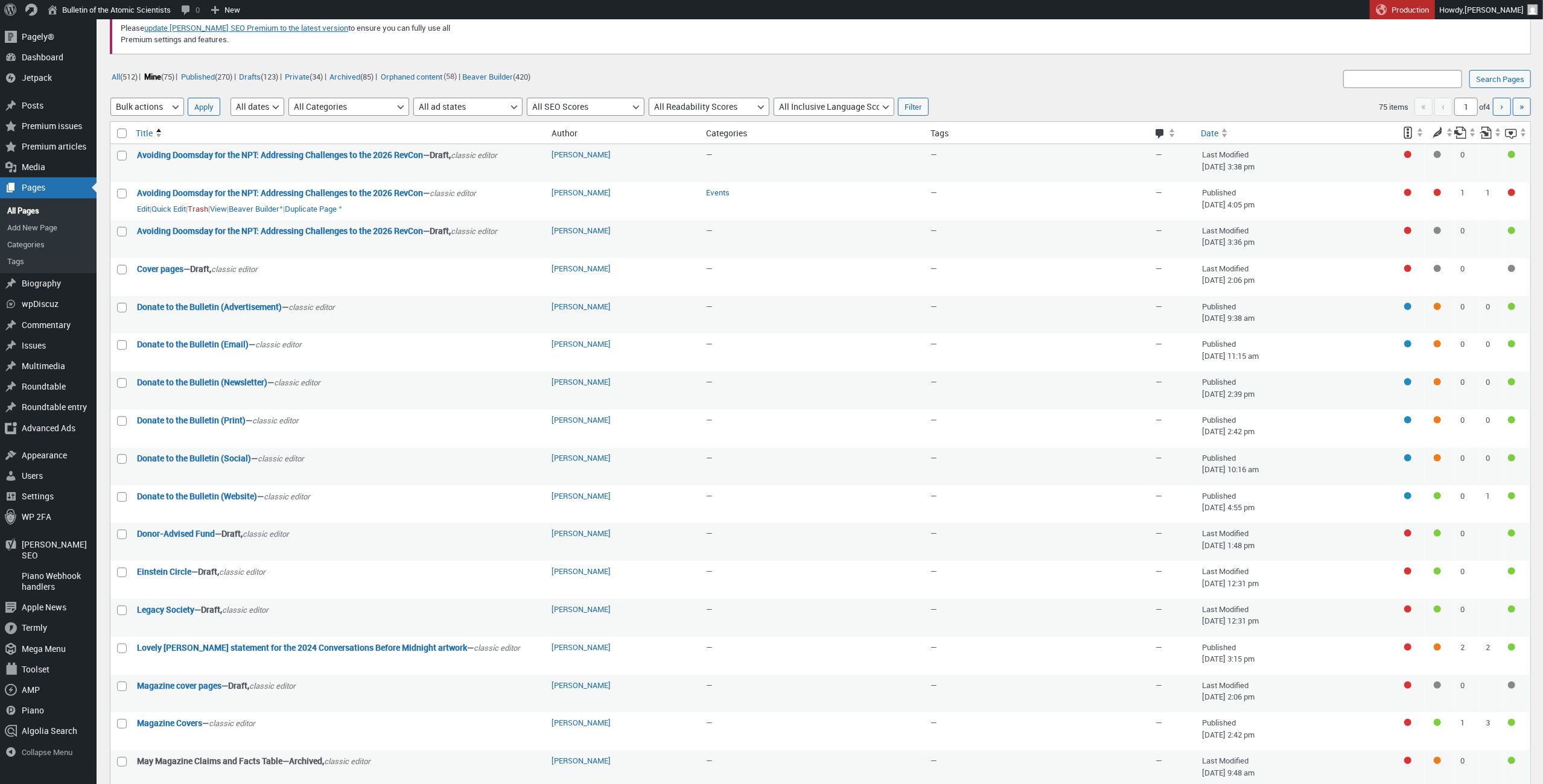
scroll to position [50, 0]
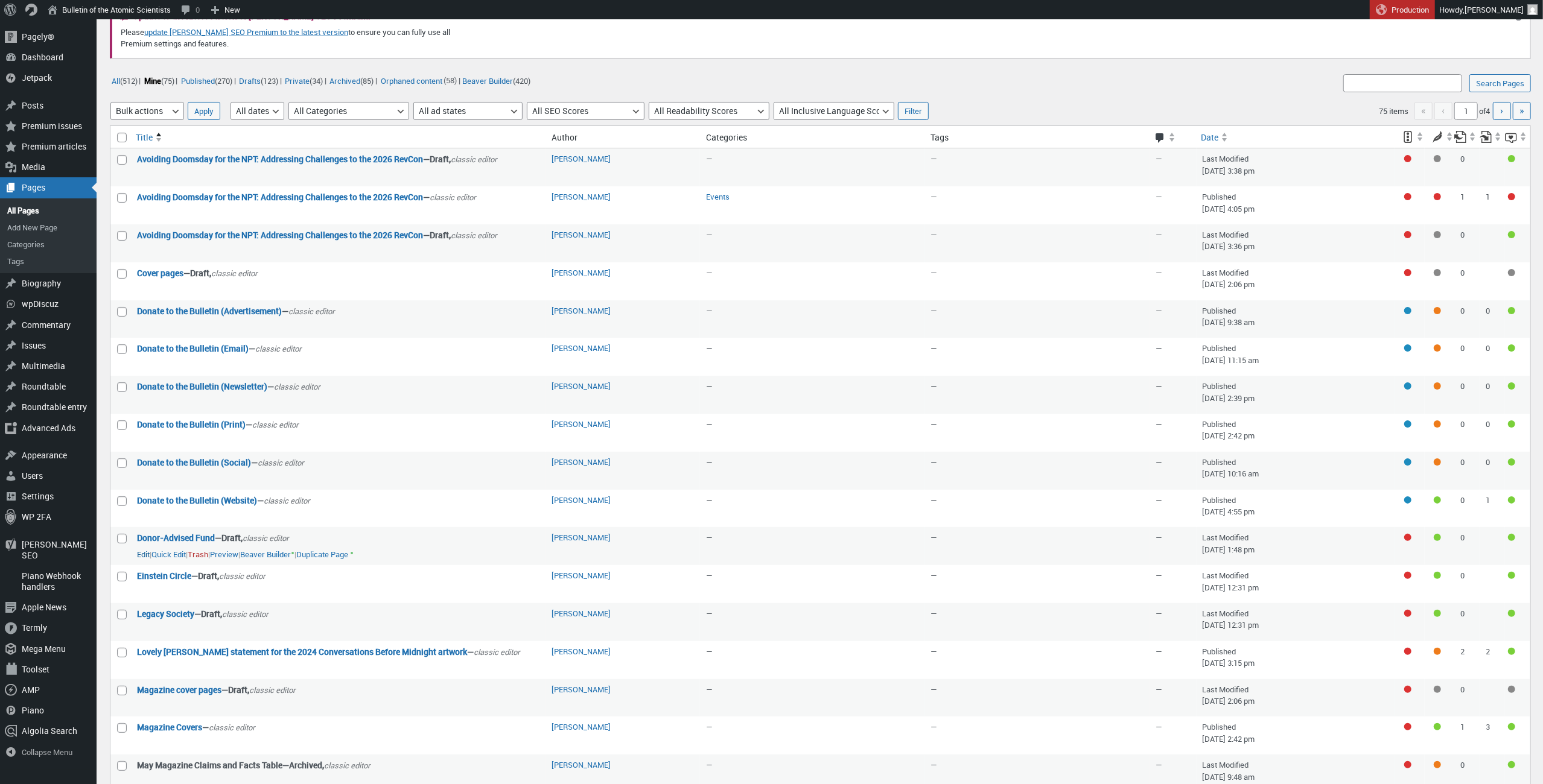
click at [143, 549] on link "Edit" at bounding box center [143, 555] width 12 height 12
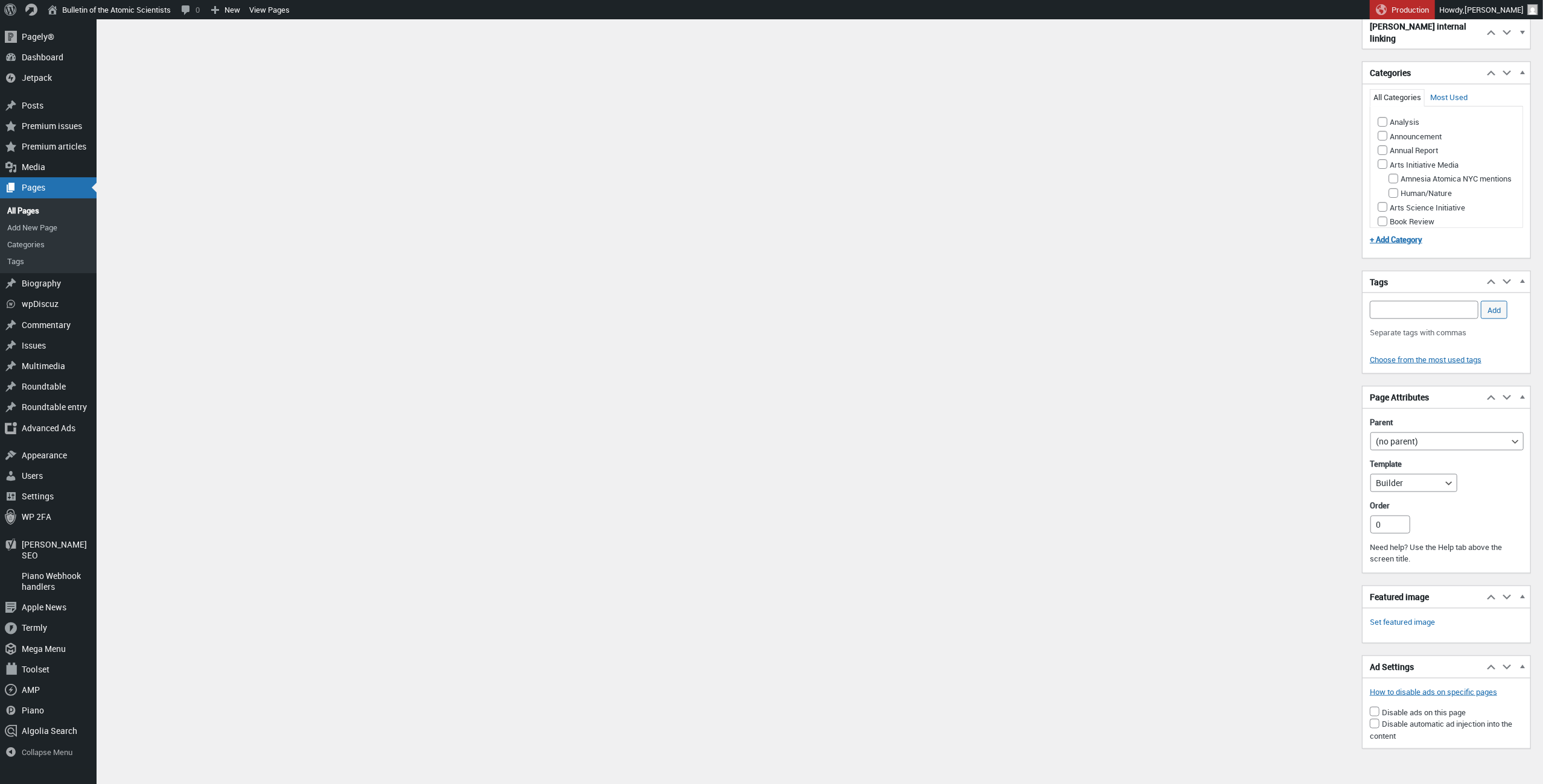
scroll to position [1483, 0]
click at [1421, 618] on link "Set featured image" at bounding box center [1402, 623] width 65 height 12
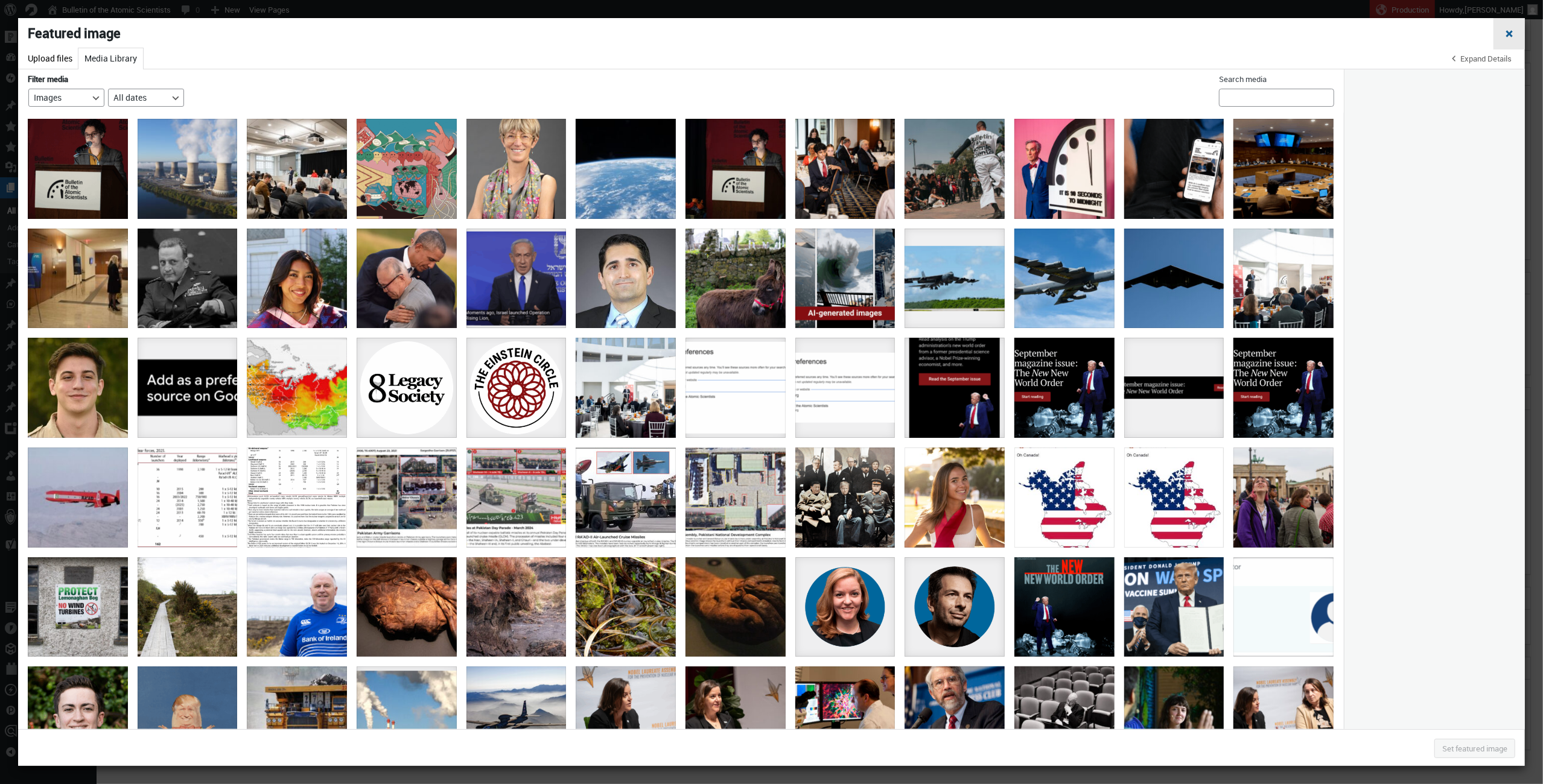
click at [1509, 35] on span "Close dialog" at bounding box center [1509, 32] width 12 height 9
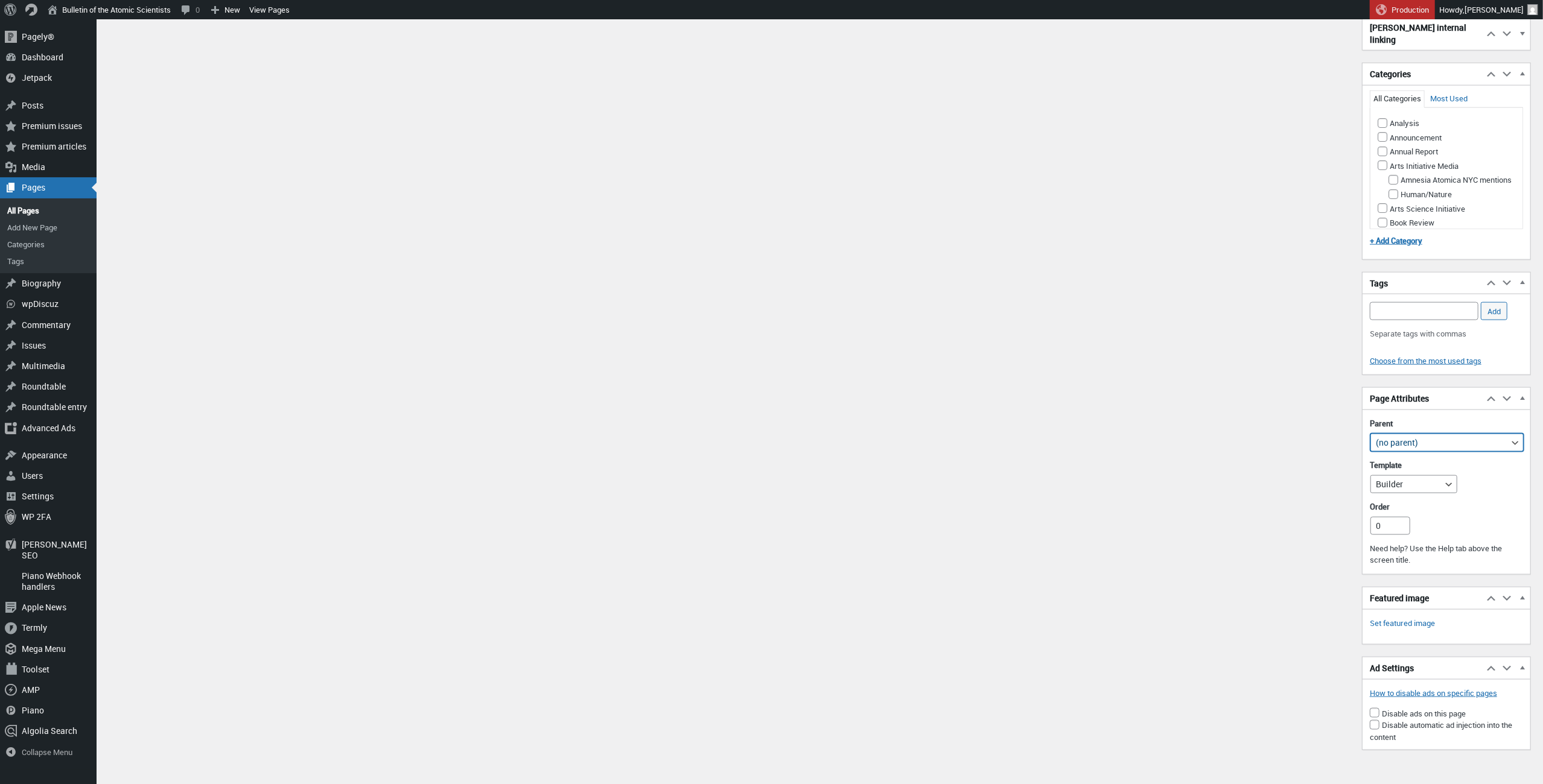
select select "48151"
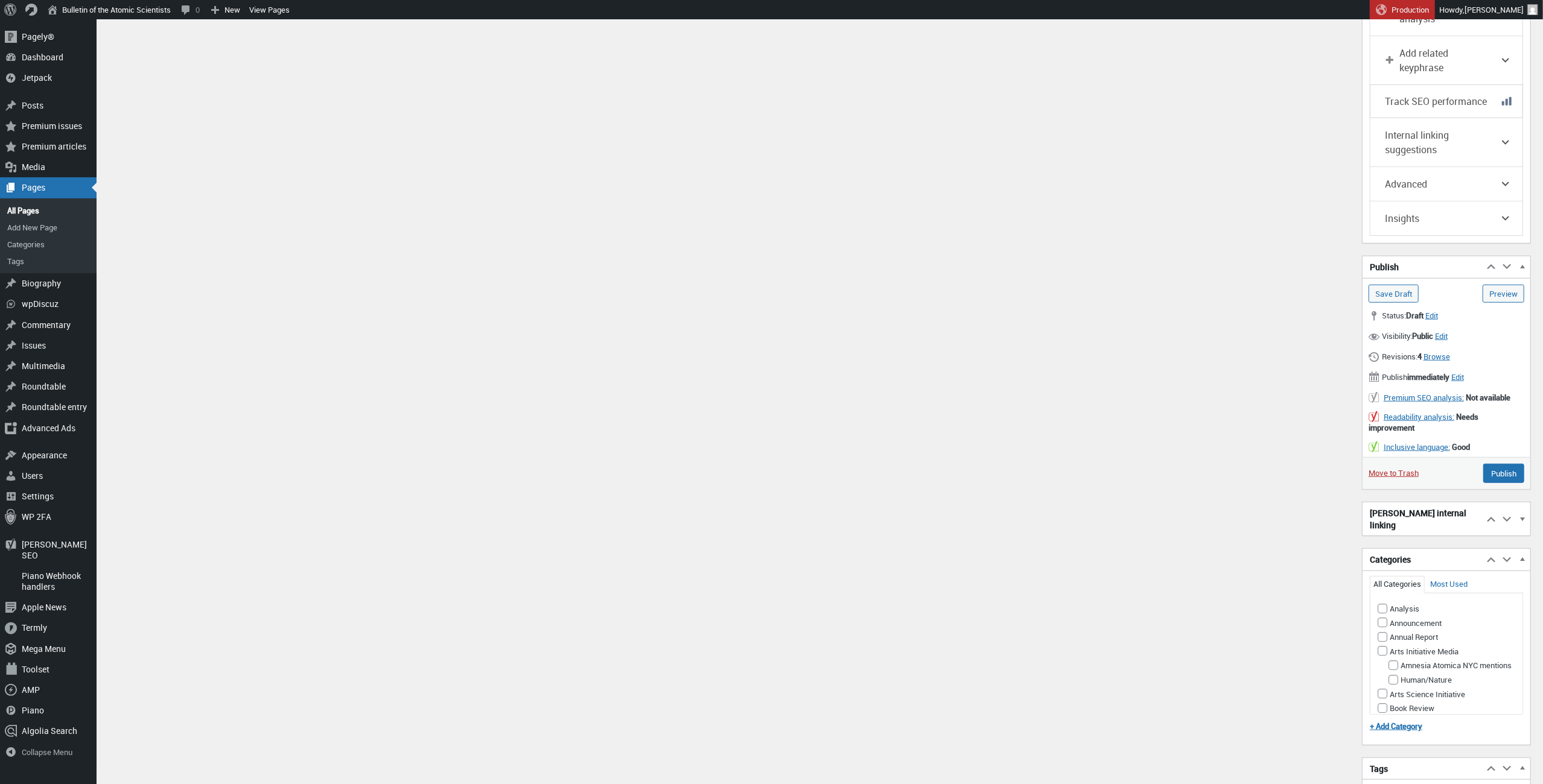
scroll to position [1014, 0]
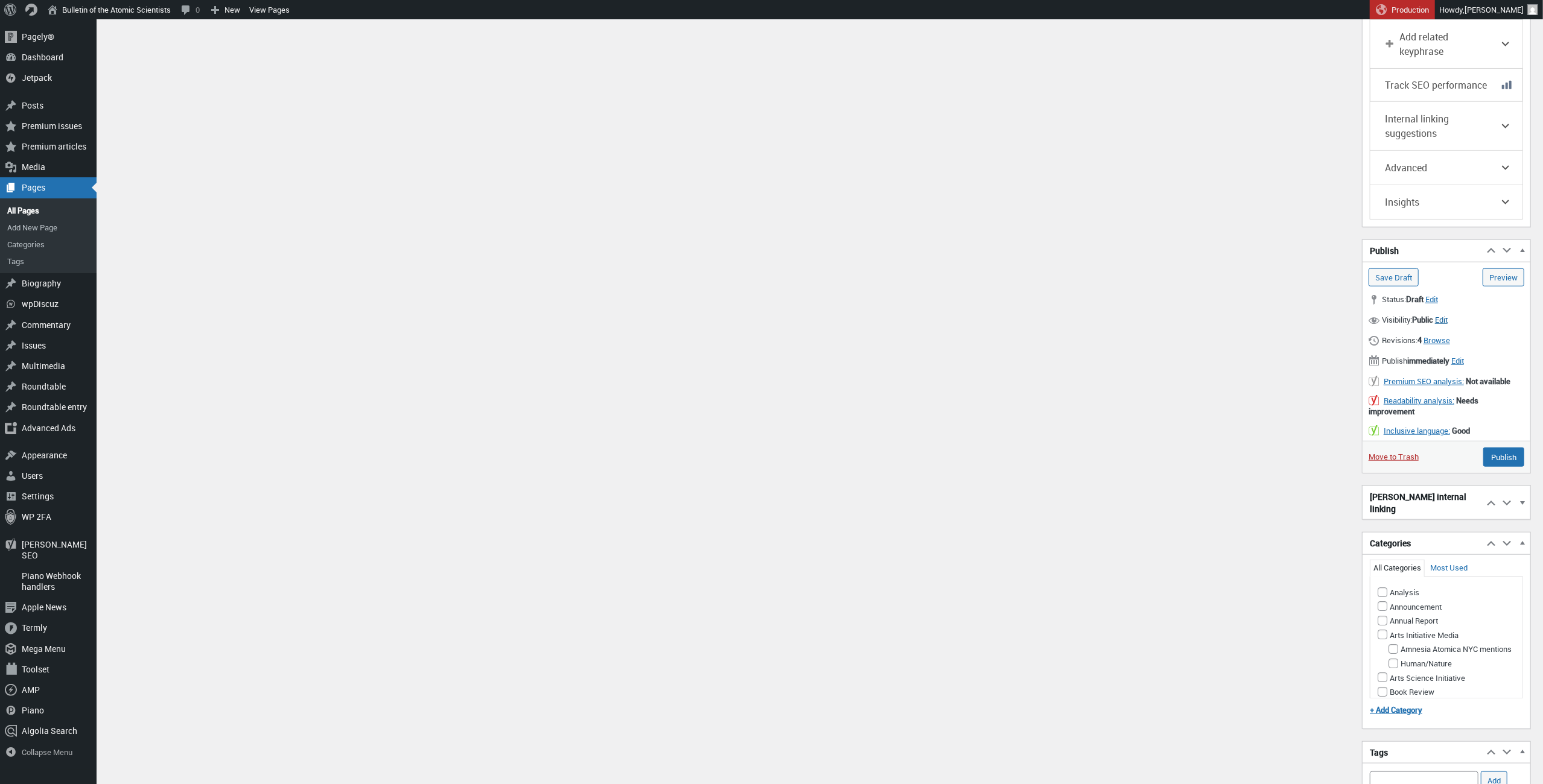
click at [1448, 315] on span "Edit" at bounding box center [1441, 320] width 12 height 11
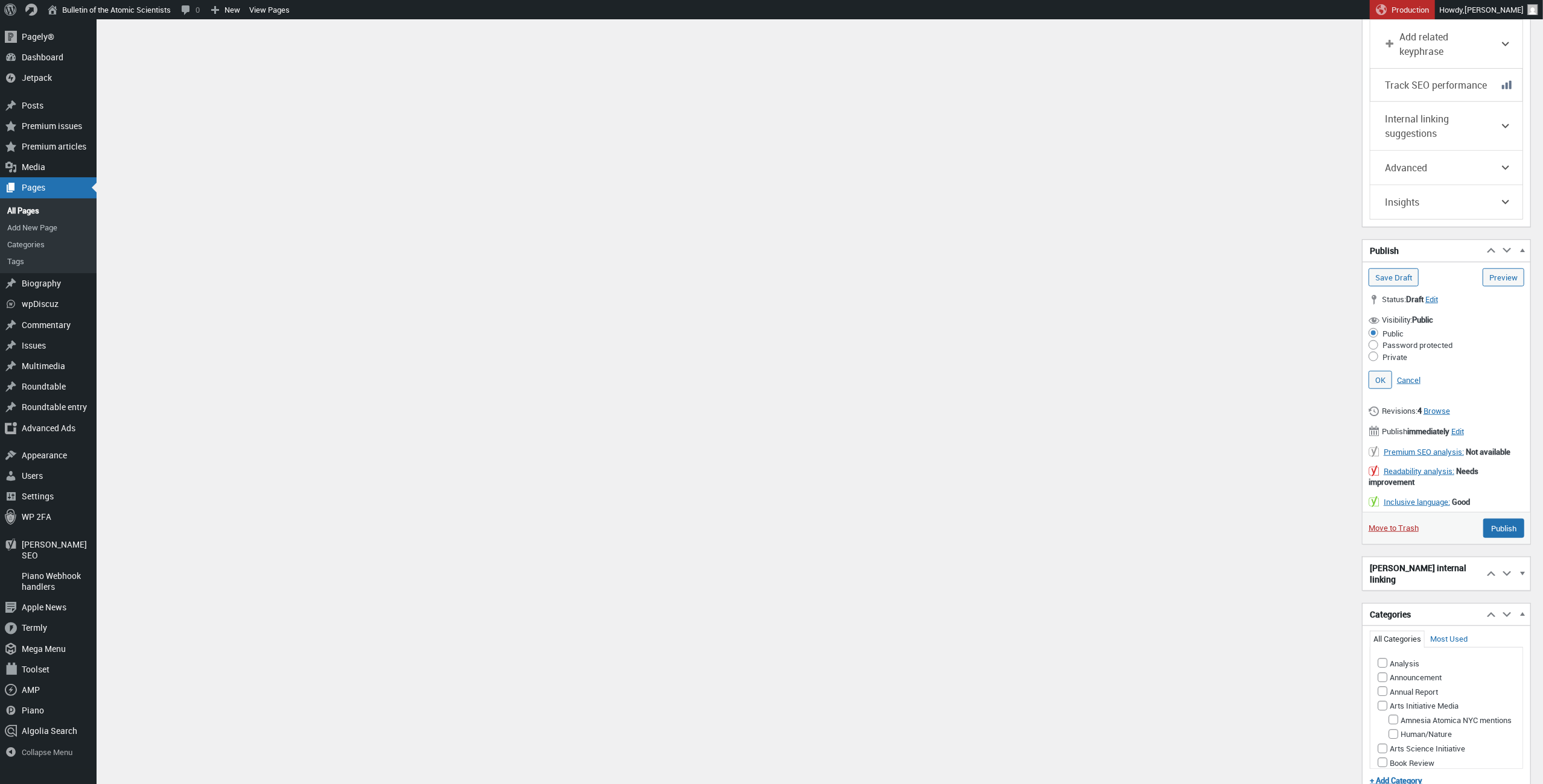
click at [1384, 339] on label "Password protected" at bounding box center [1418, 345] width 70 height 11
click at [1379, 340] on input "Password protected" at bounding box center [1374, 345] width 9 height 9
radio input "true"
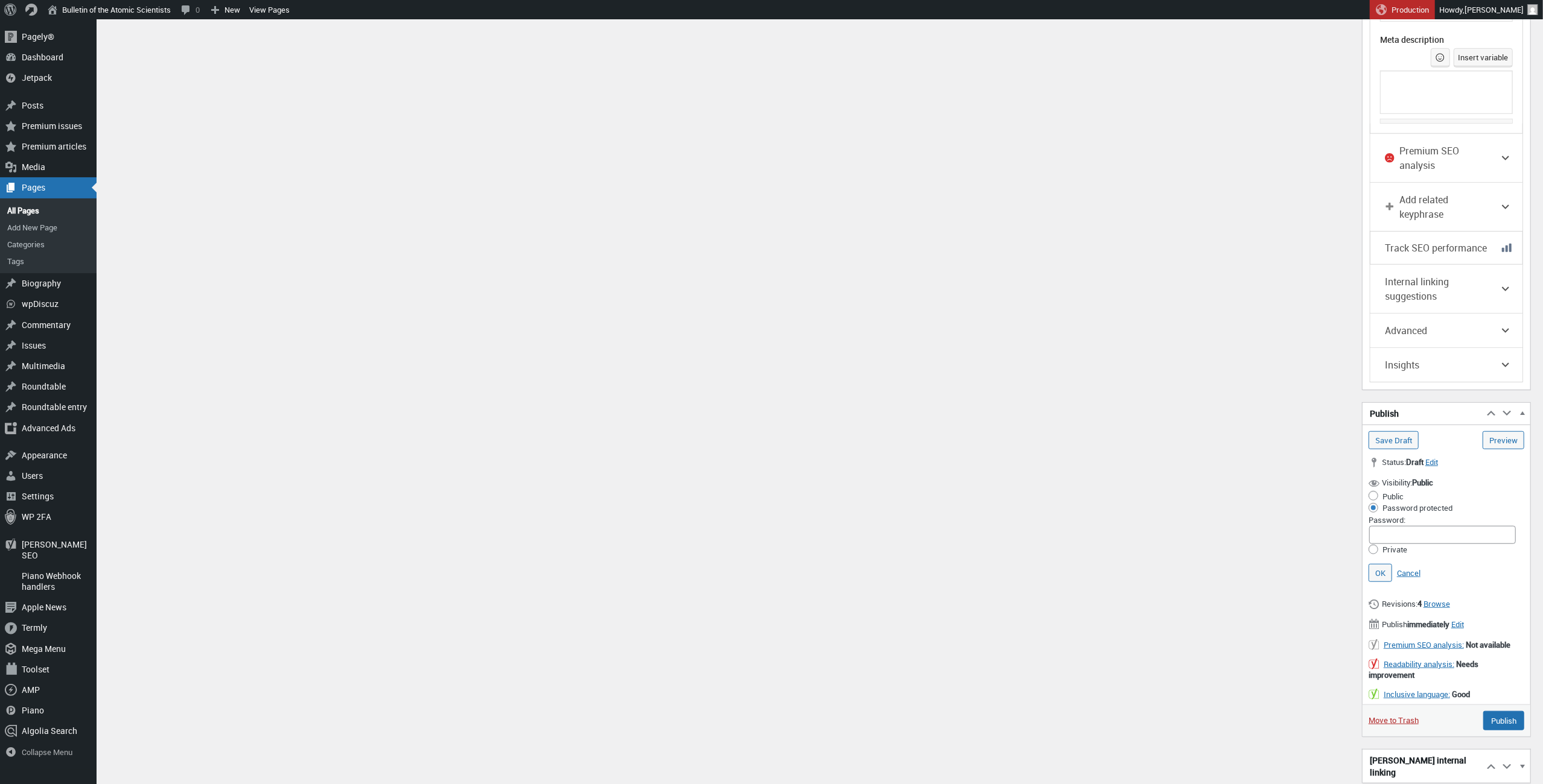
scroll to position [956, 0]
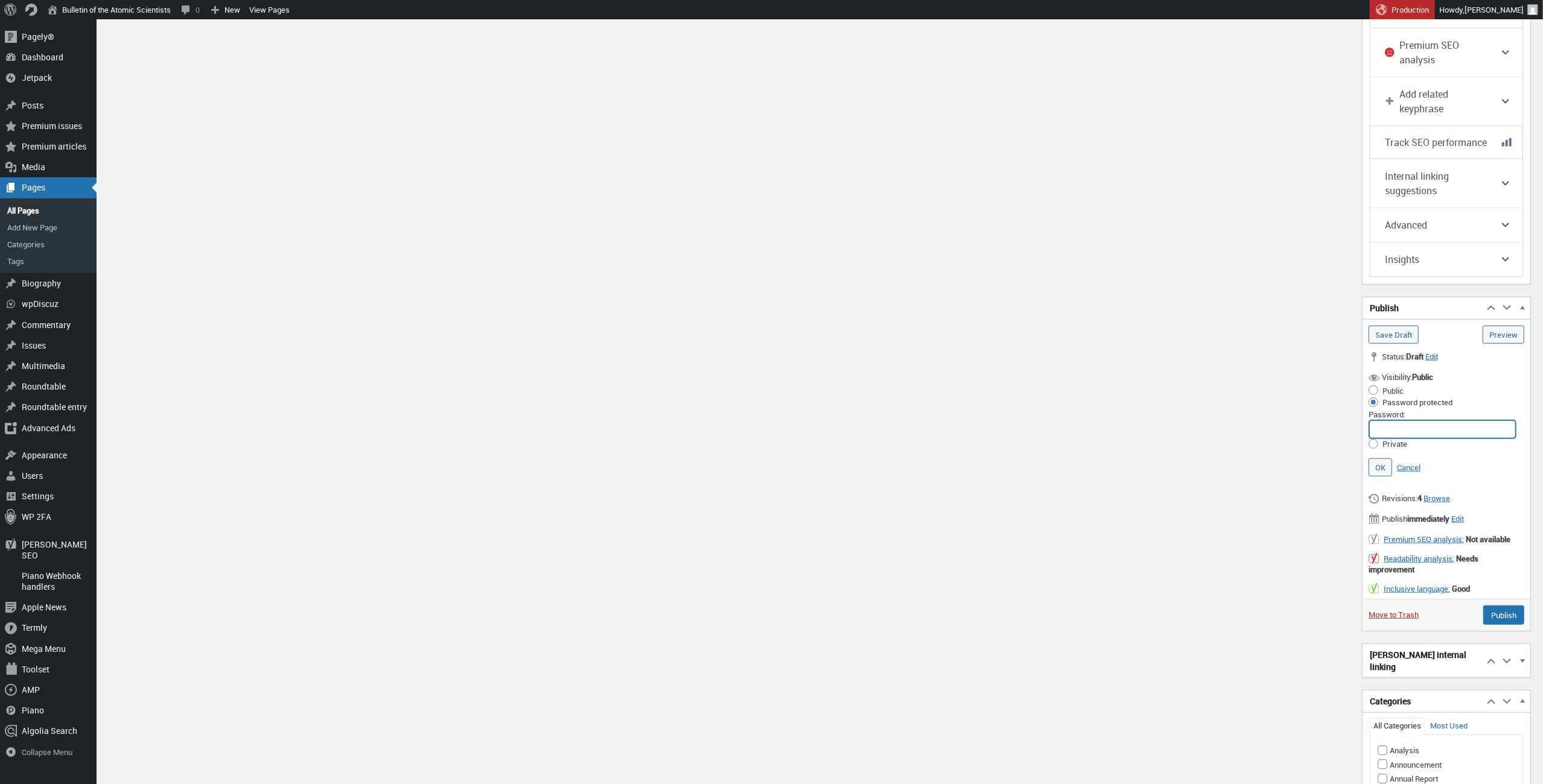
click at [1386, 420] on input "Password:" at bounding box center [1442, 429] width 147 height 18
paste input "mwl10(kHH"
type input "mwl10(kHH"
click at [1383, 461] on link "OK" at bounding box center [1381, 467] width 23 height 18
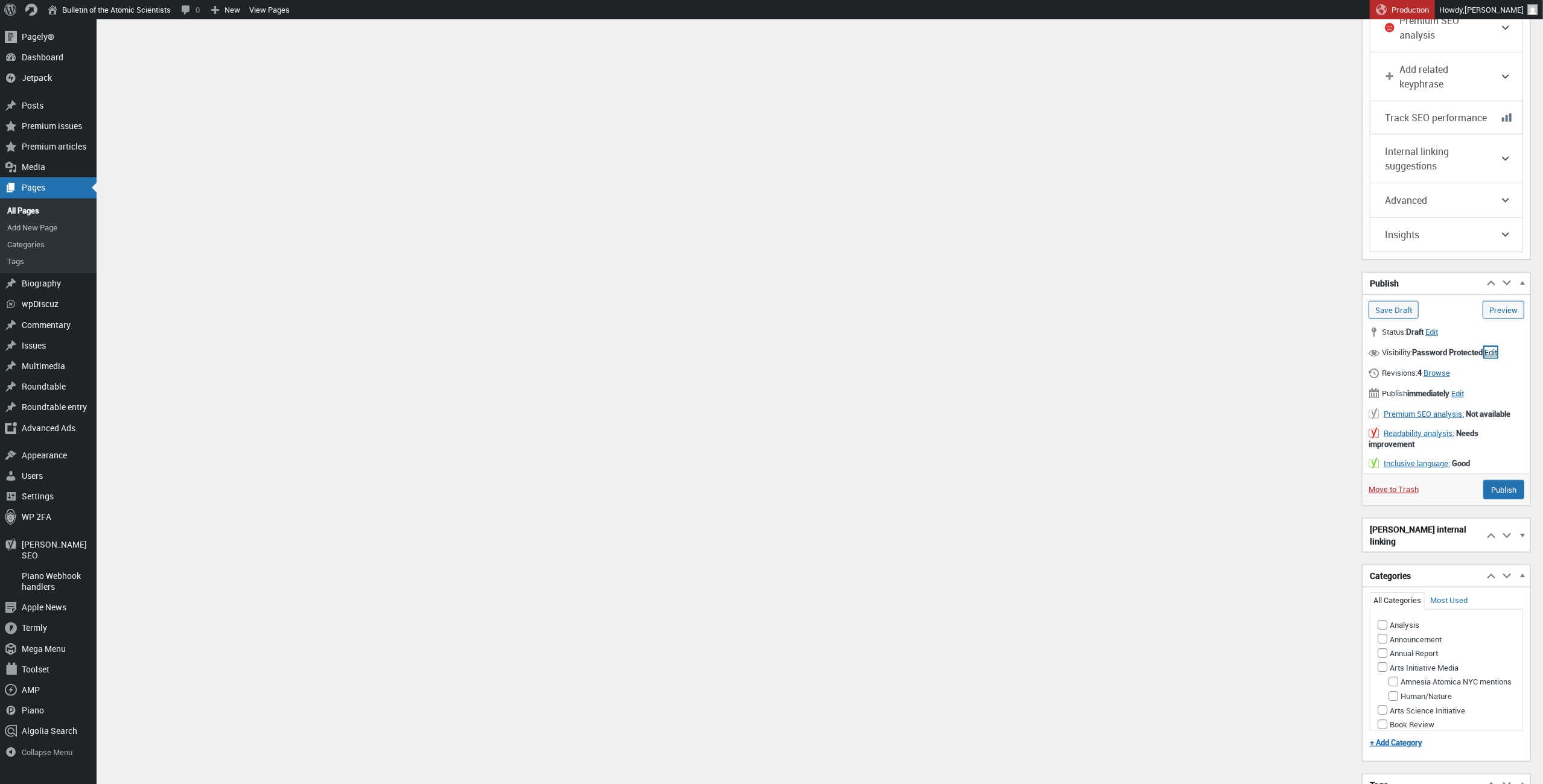
scroll to position [1031, 0]
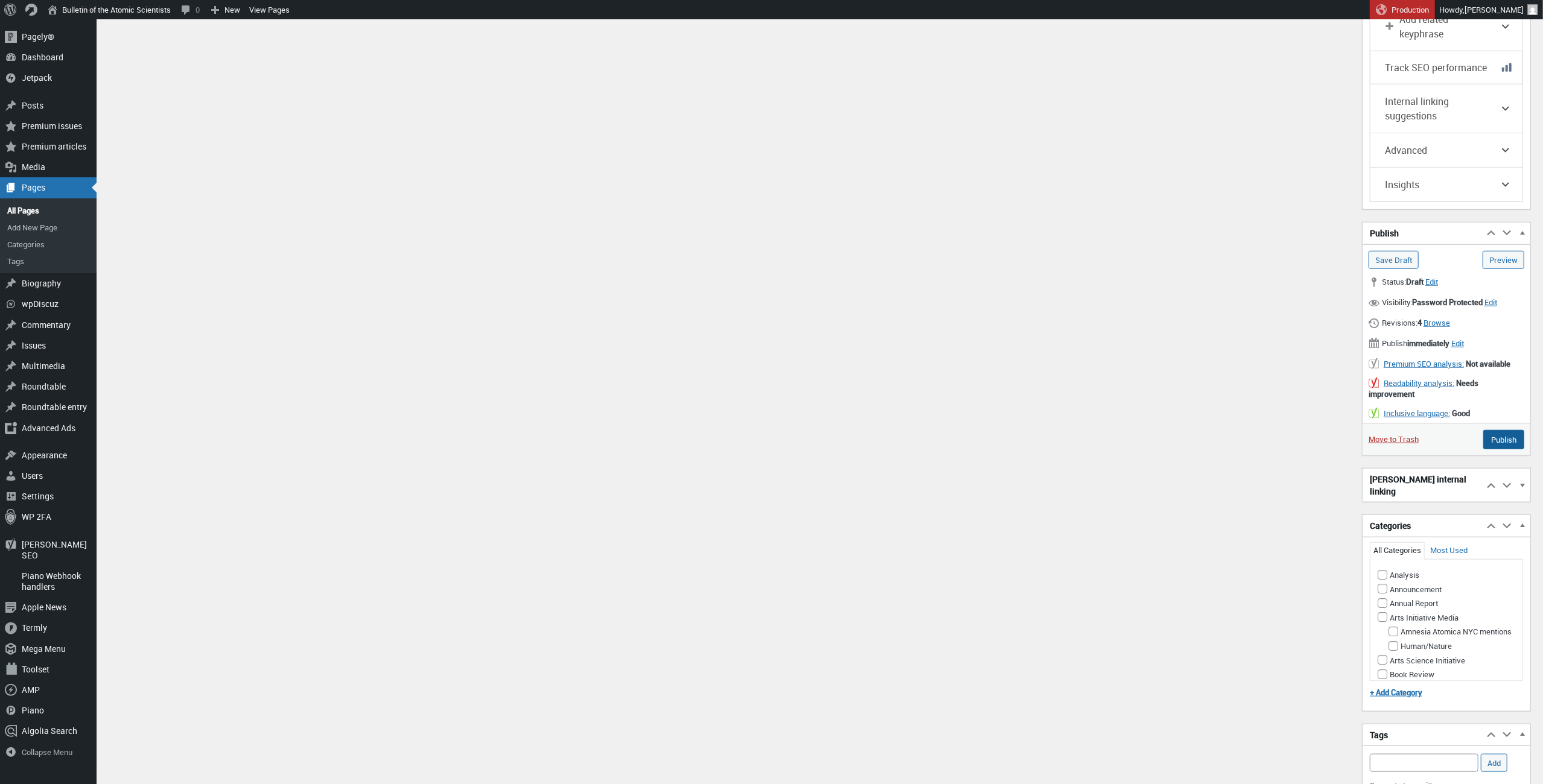
click at [1501, 443] on input "Publish" at bounding box center [1504, 439] width 41 height 19
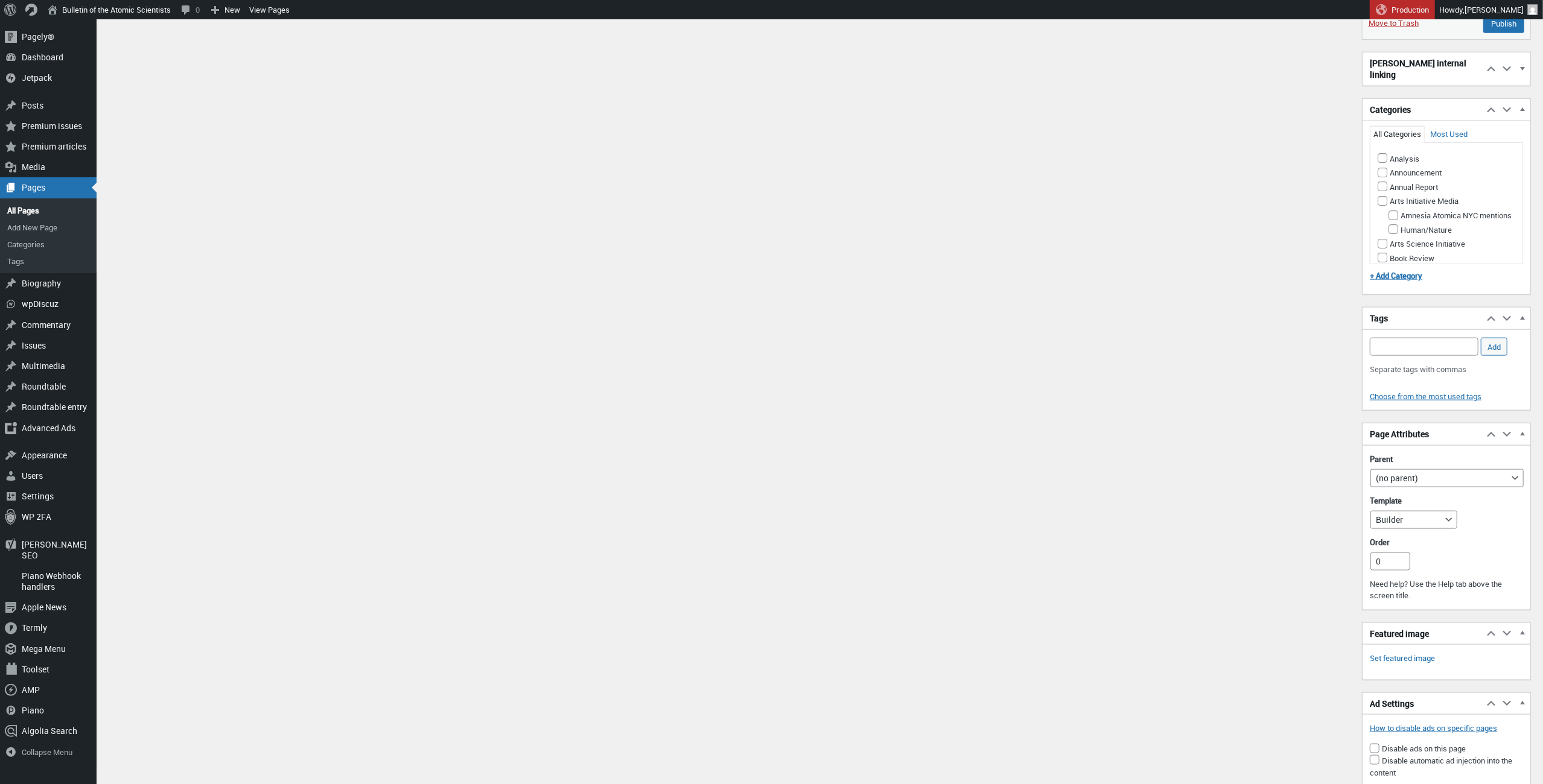
scroll to position [1415, 0]
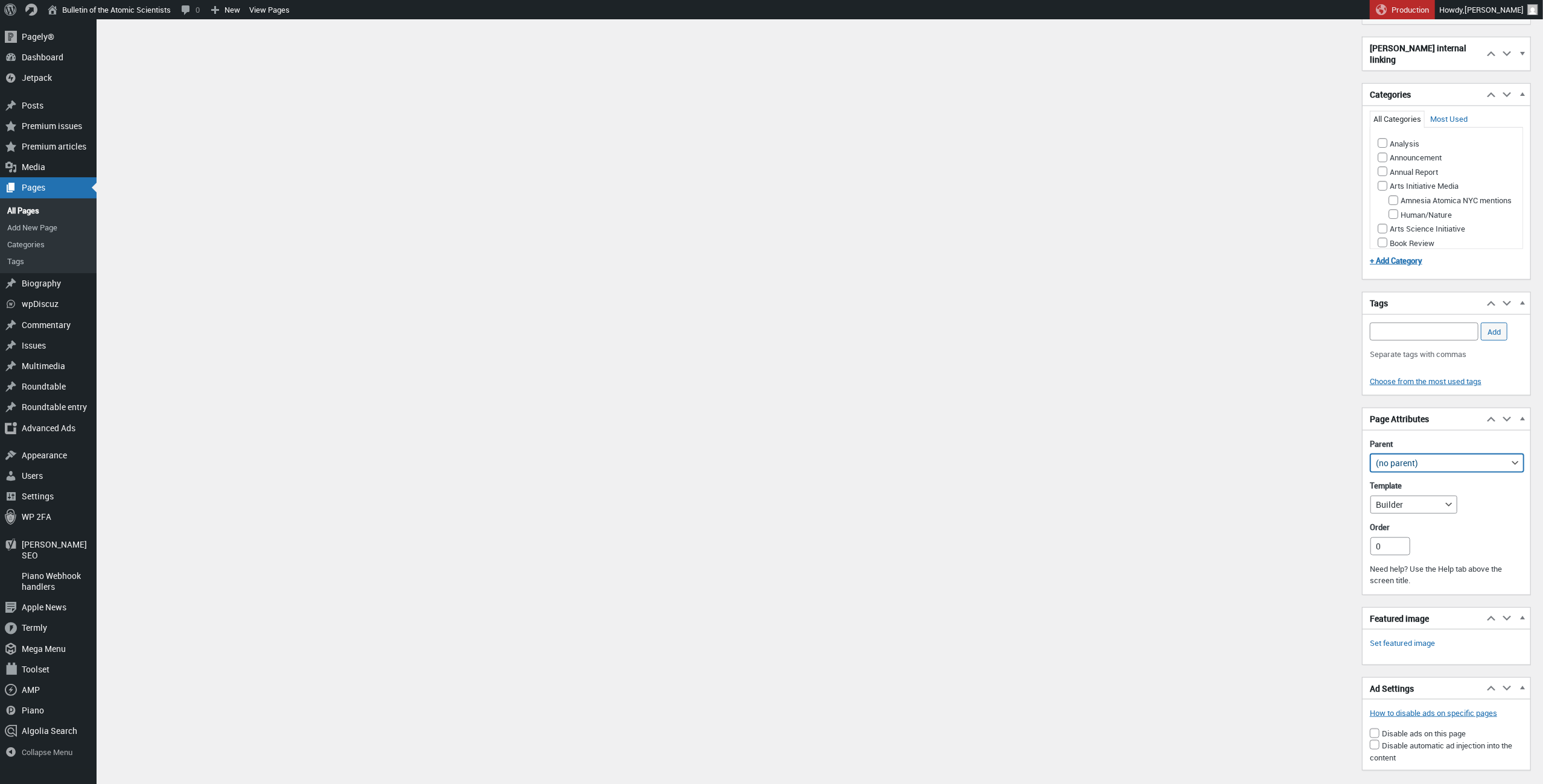
select select "48151"
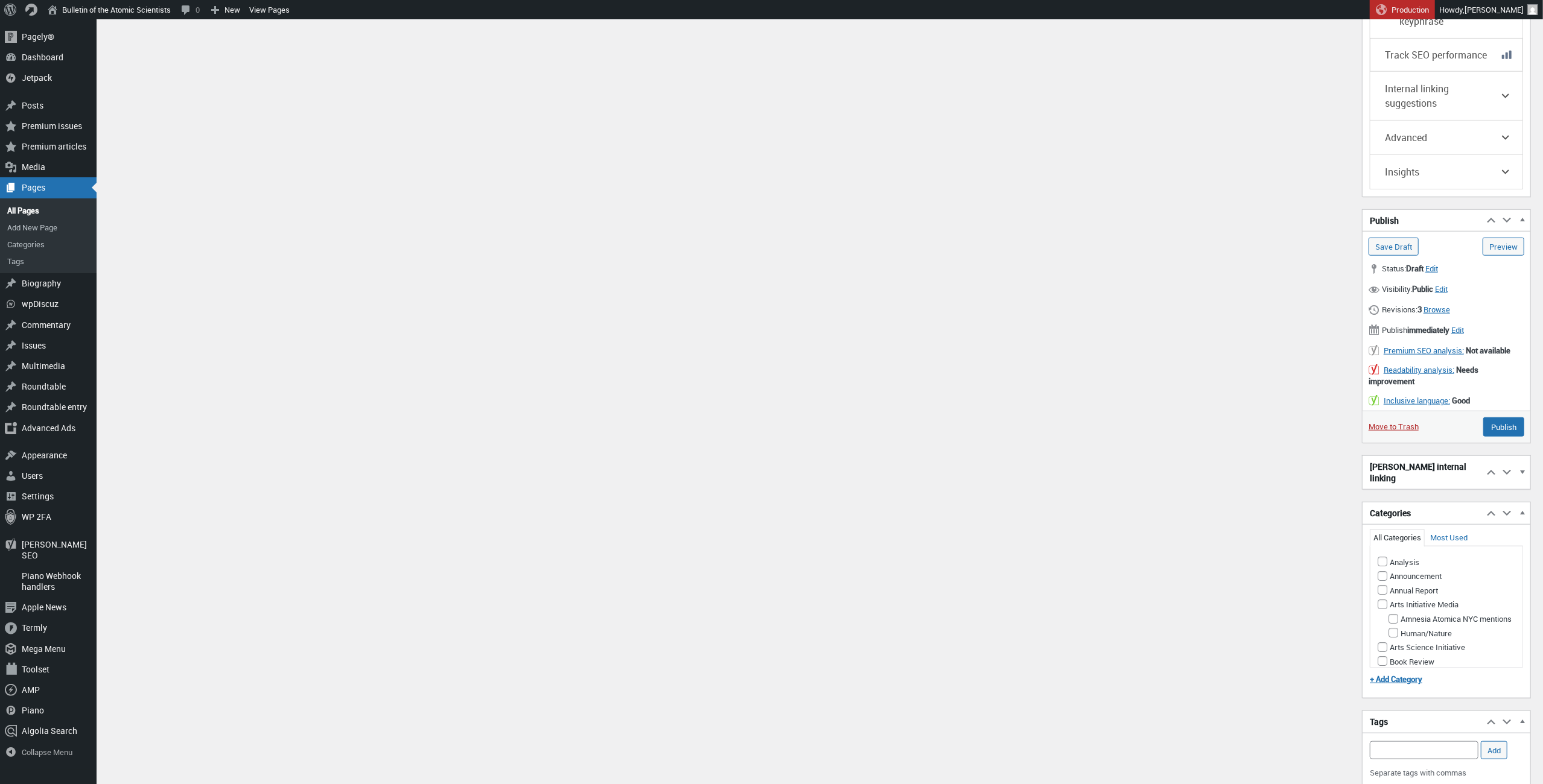
scroll to position [1003, 0]
click at [1448, 277] on span "Edit" at bounding box center [1441, 283] width 12 height 11
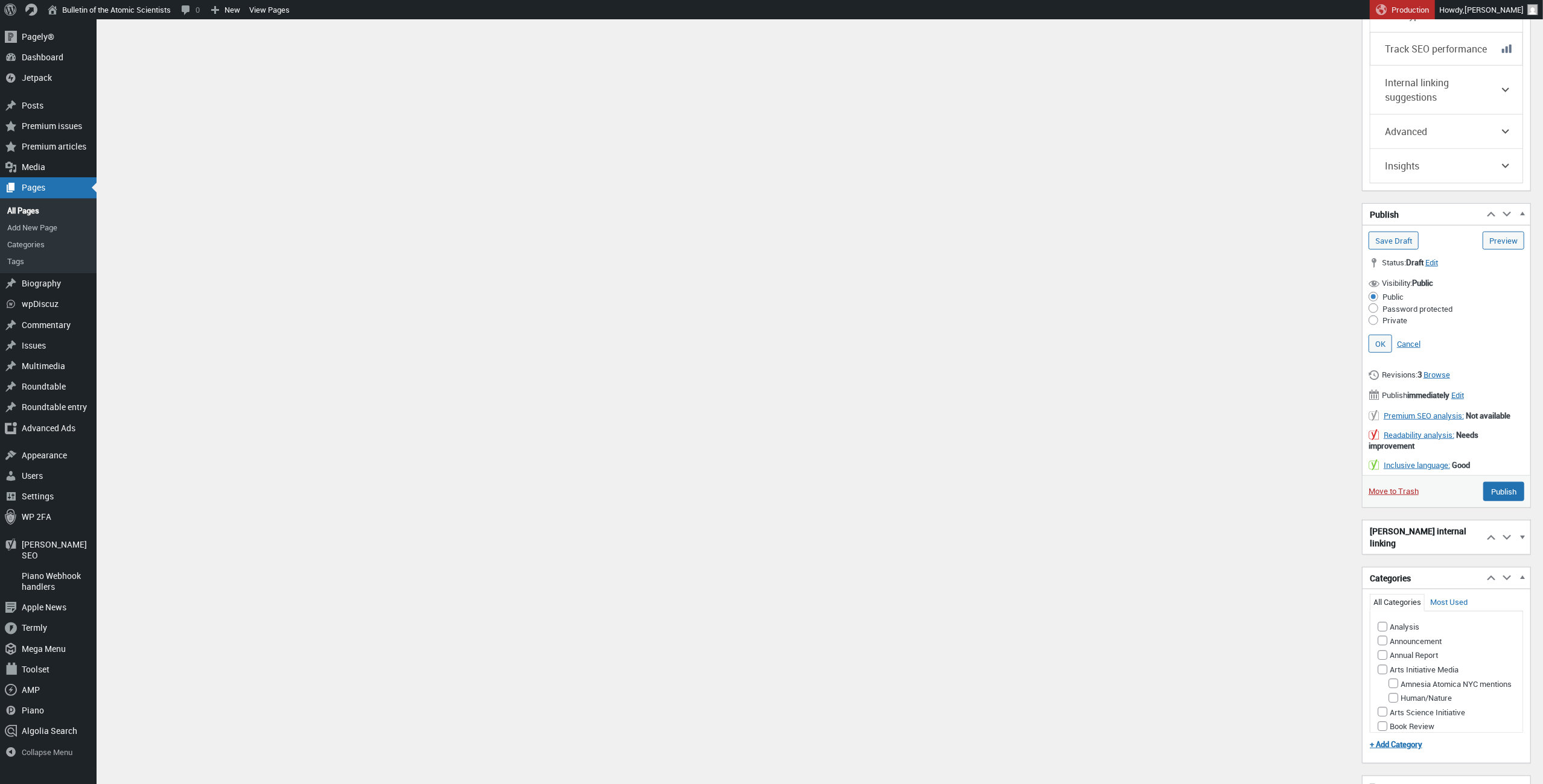
click at [1372, 304] on input "Password protected" at bounding box center [1374, 308] width 9 height 9
radio input "true"
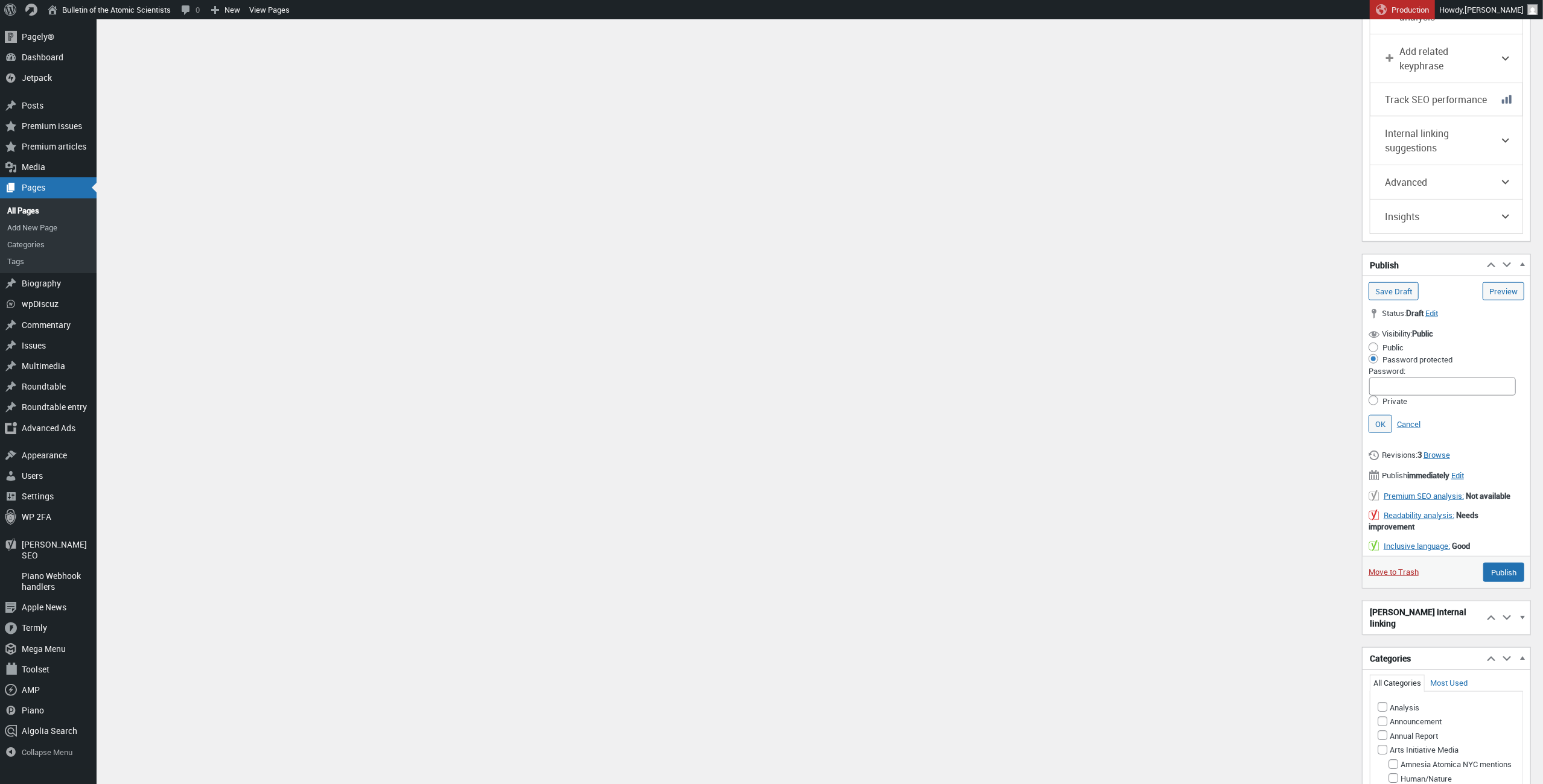
scroll to position [1087, 0]
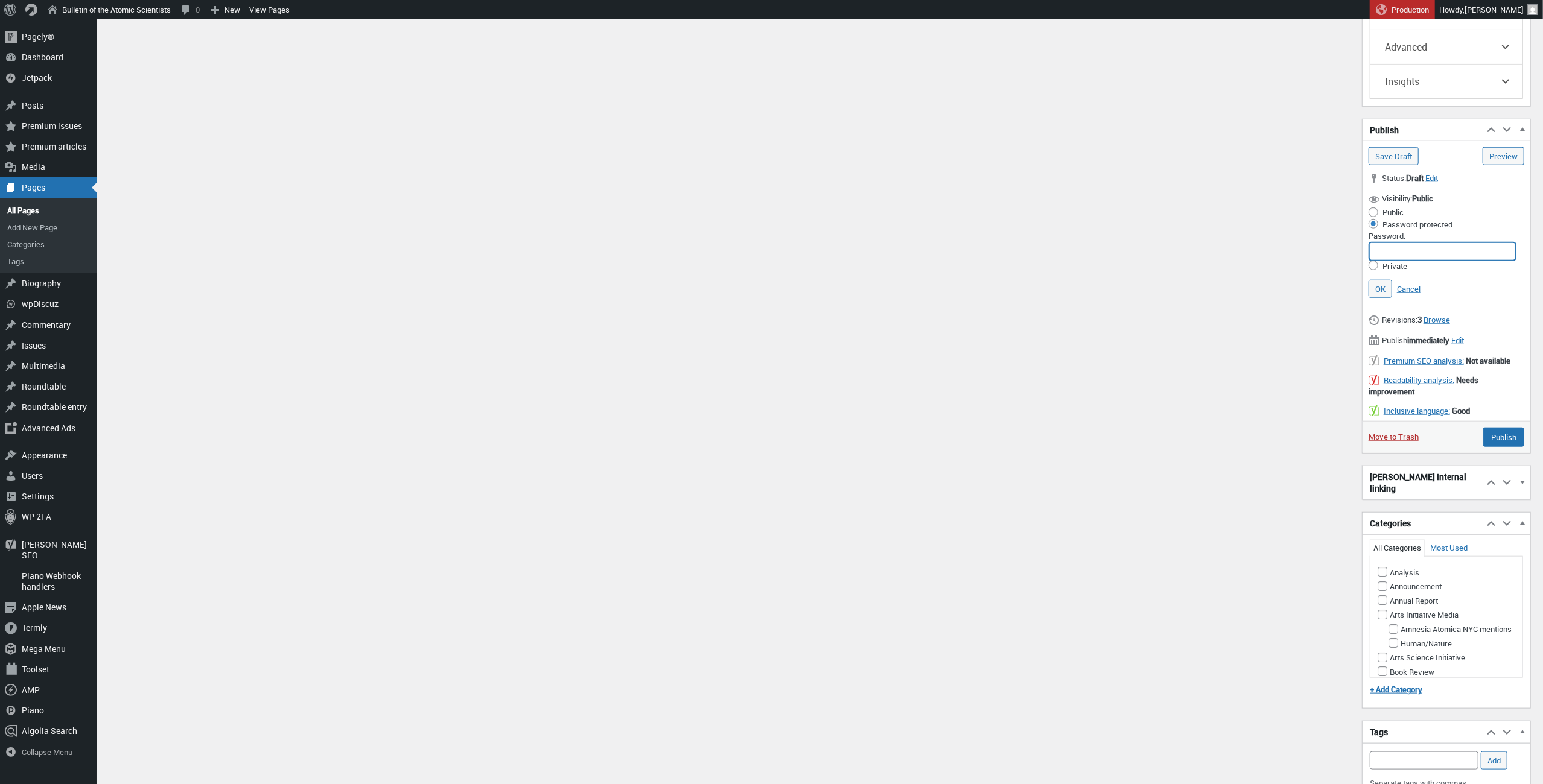
click at [1396, 242] on input "Password:" at bounding box center [1442, 251] width 147 height 18
paste input "29*&&Hn3KL"
type input "29*&&Hn3KL"
click at [1382, 280] on link "OK" at bounding box center [1381, 288] width 23 height 18
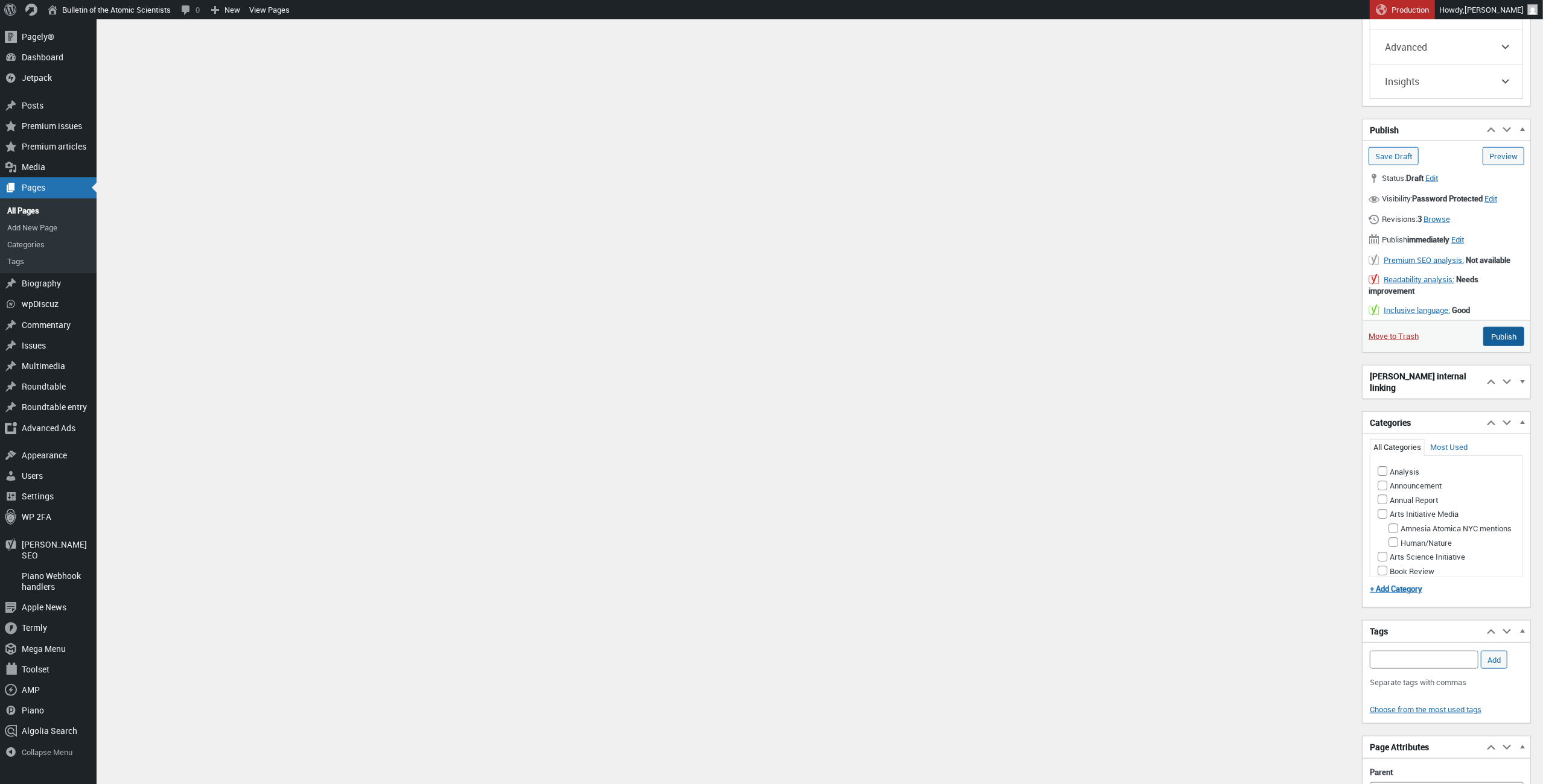
click at [1494, 336] on input "Publish" at bounding box center [1504, 337] width 41 height 19
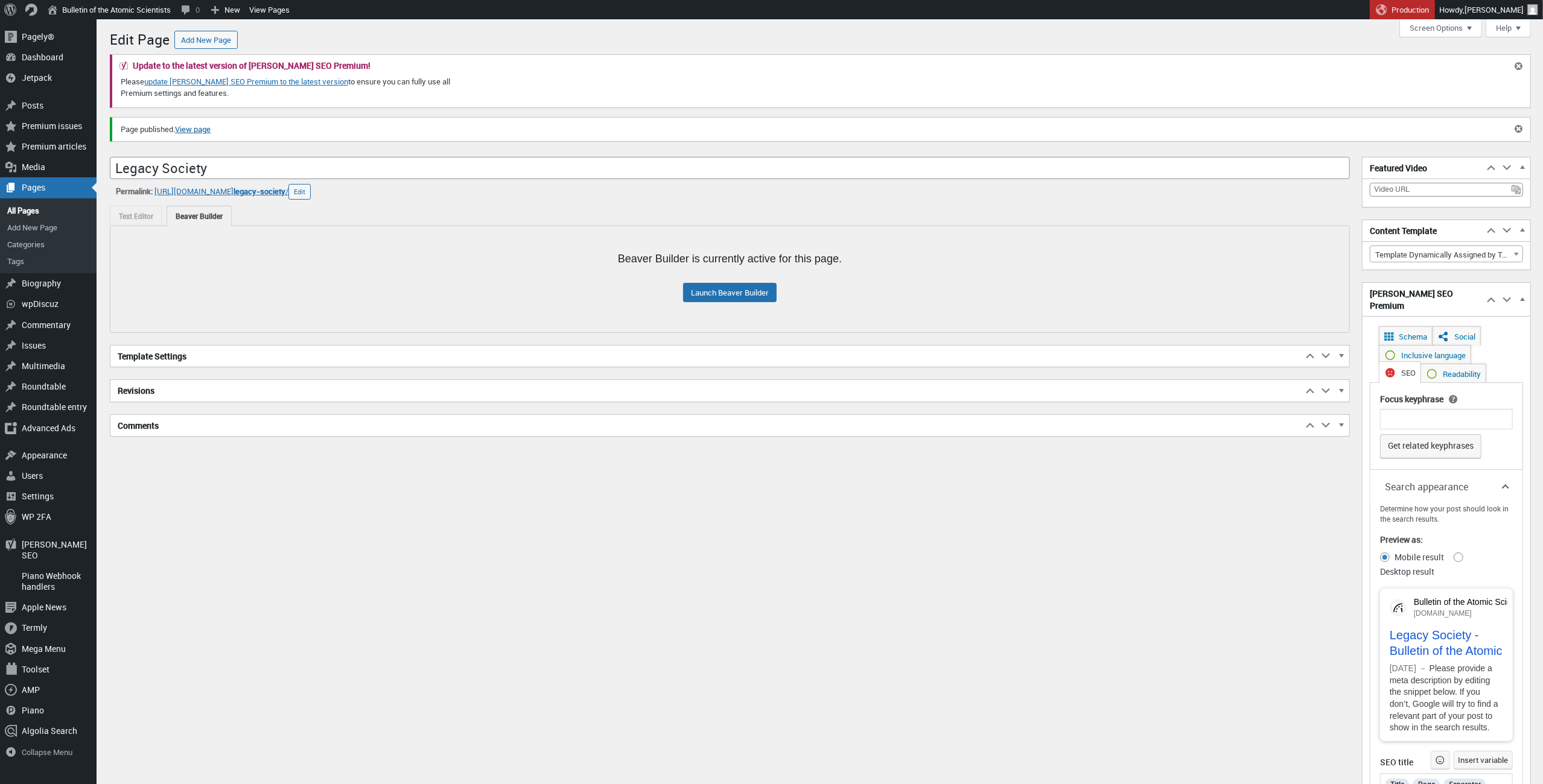
scroll to position [9, 0]
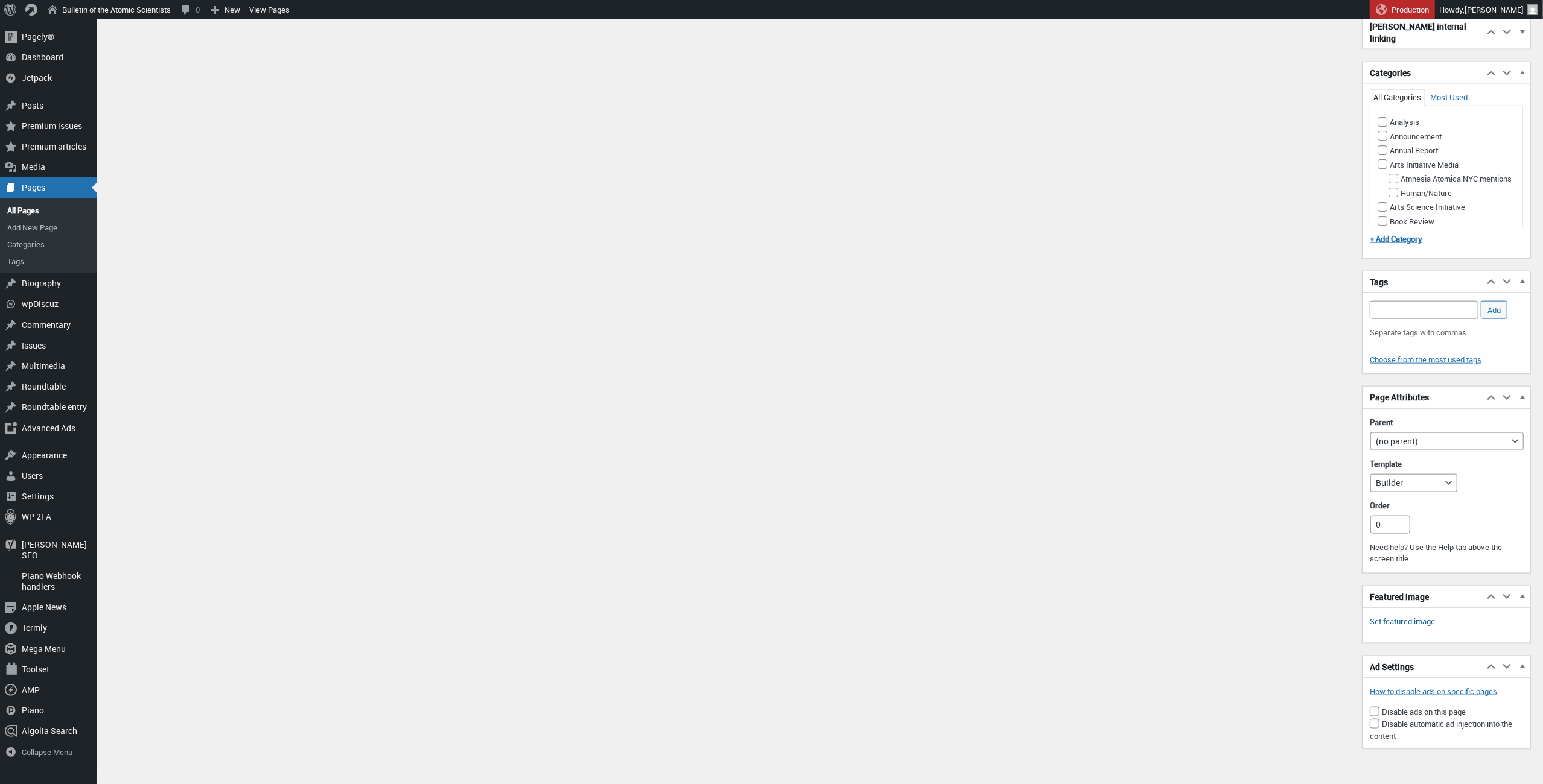
scroll to position [1472, 0]
select select "48151"
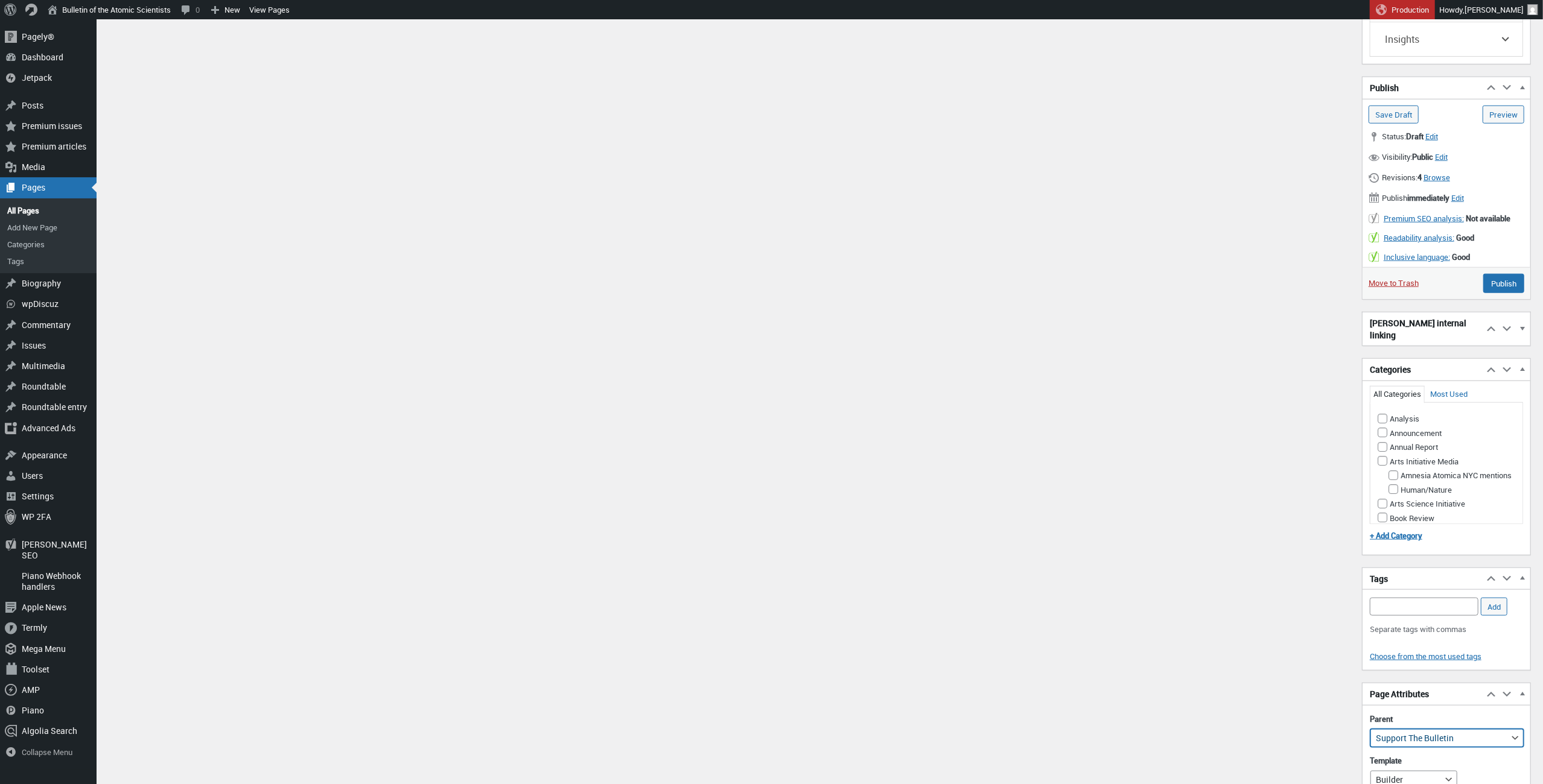
scroll to position [1067, 0]
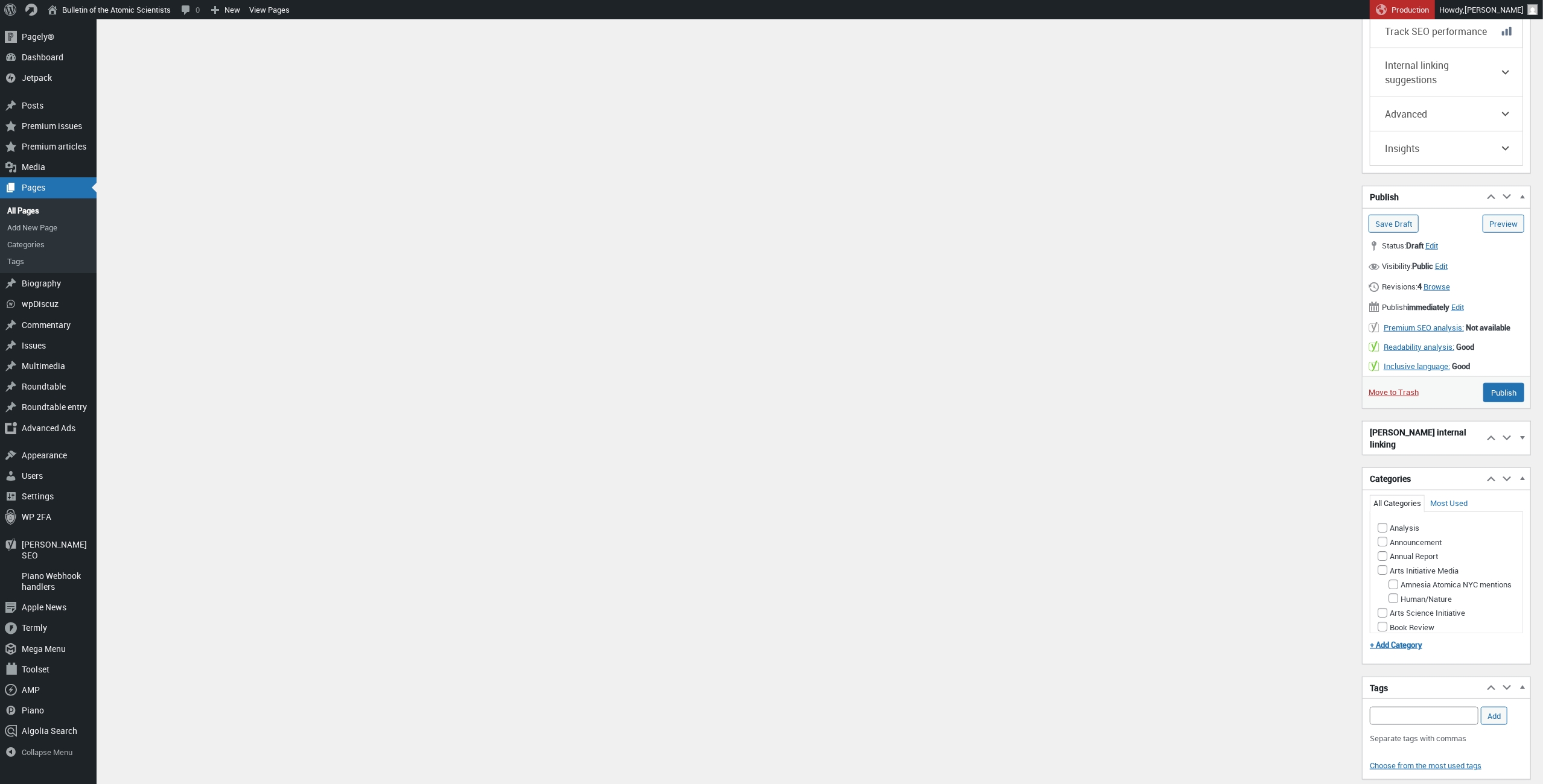
click at [1448, 261] on span "Edit" at bounding box center [1441, 266] width 12 height 11
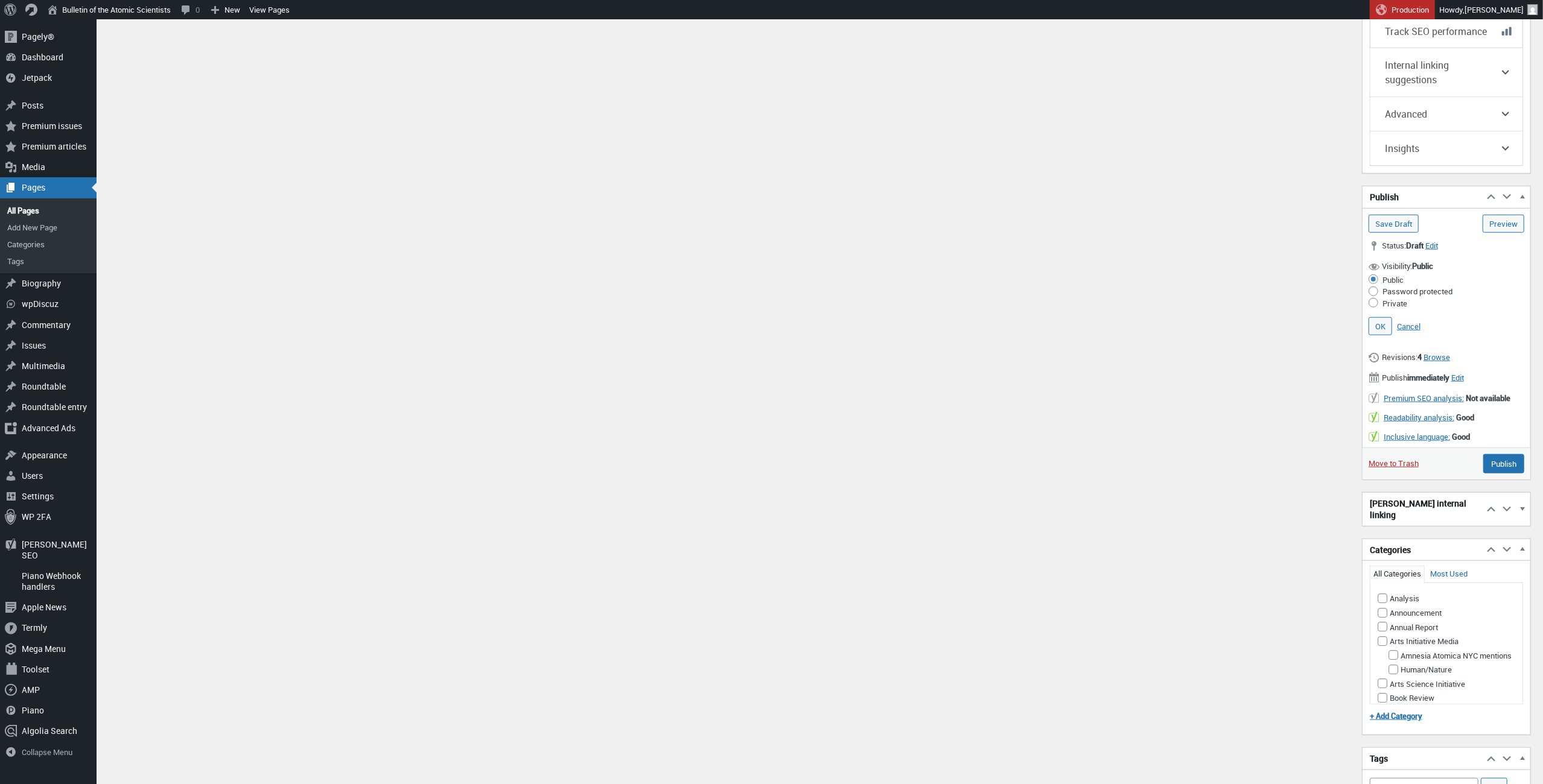
click at [1374, 287] on input "Password protected" at bounding box center [1374, 291] width 9 height 9
radio input "true"
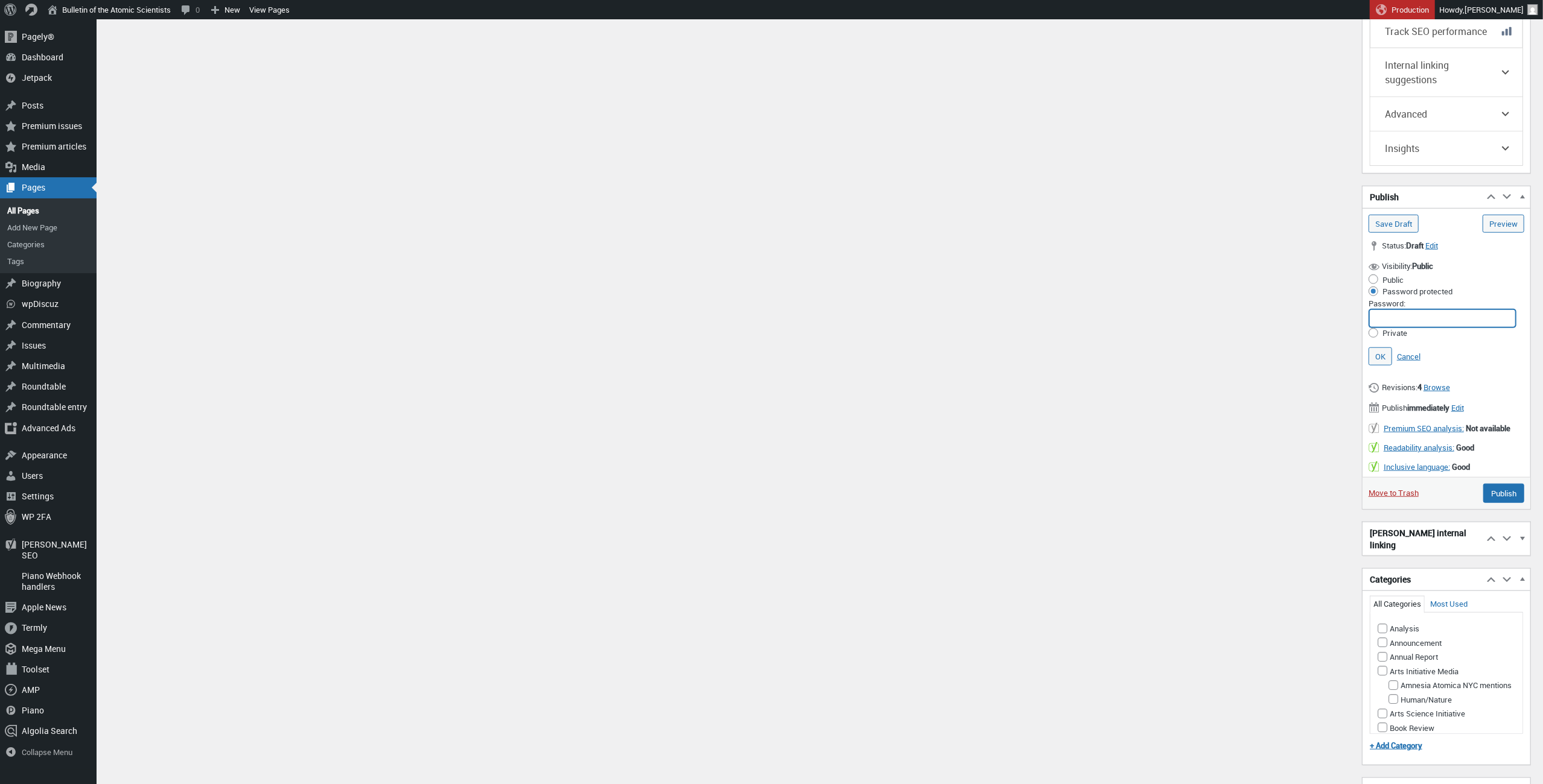
click at [1414, 310] on input "Password:" at bounding box center [1442, 318] width 147 height 18
paste input "hs*l2o0Lmn23k"
type input "hs*l2o0Lmn23k"
click at [1376, 350] on link "OK" at bounding box center [1381, 356] width 23 height 18
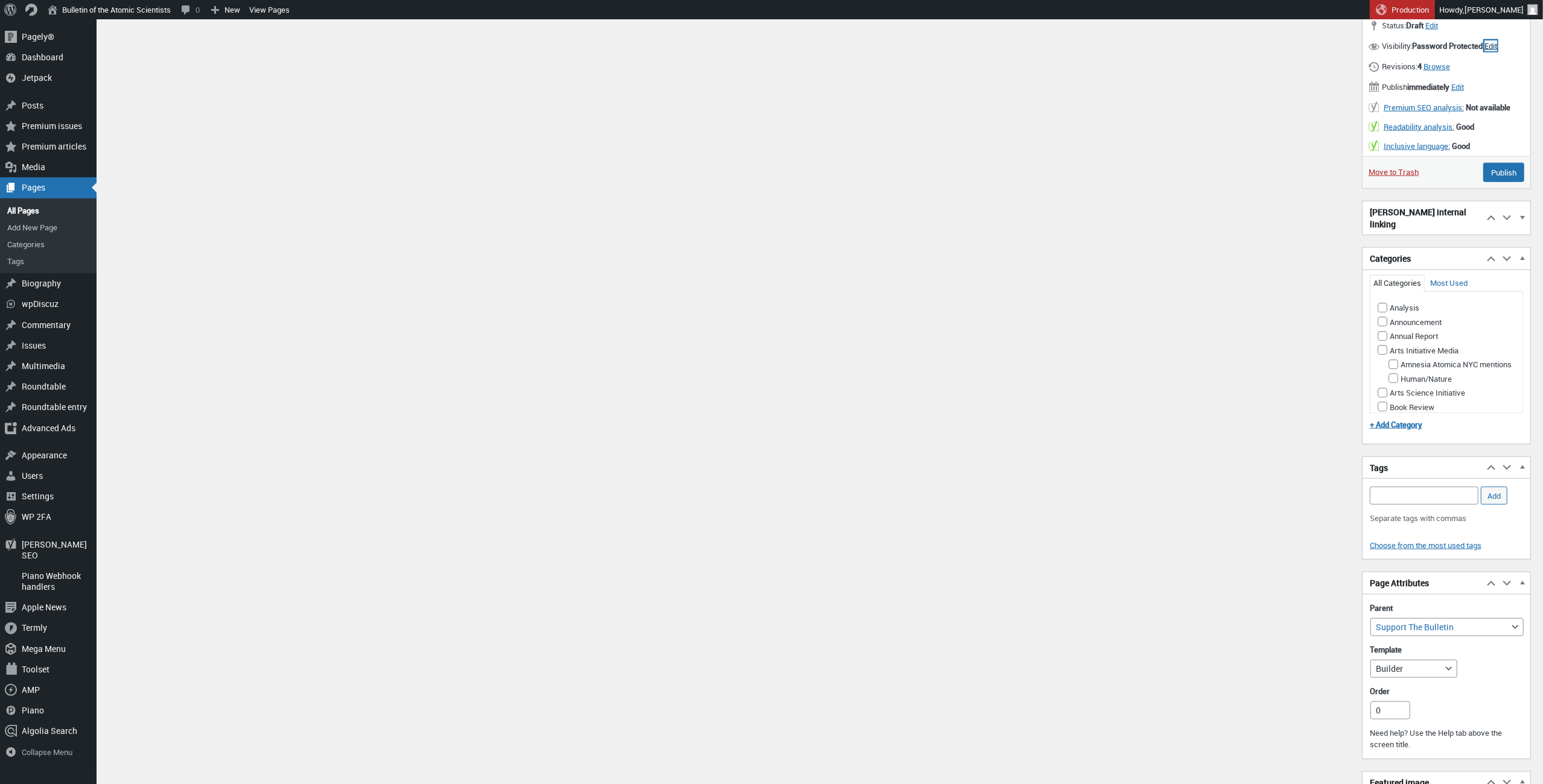
scroll to position [1066, 0]
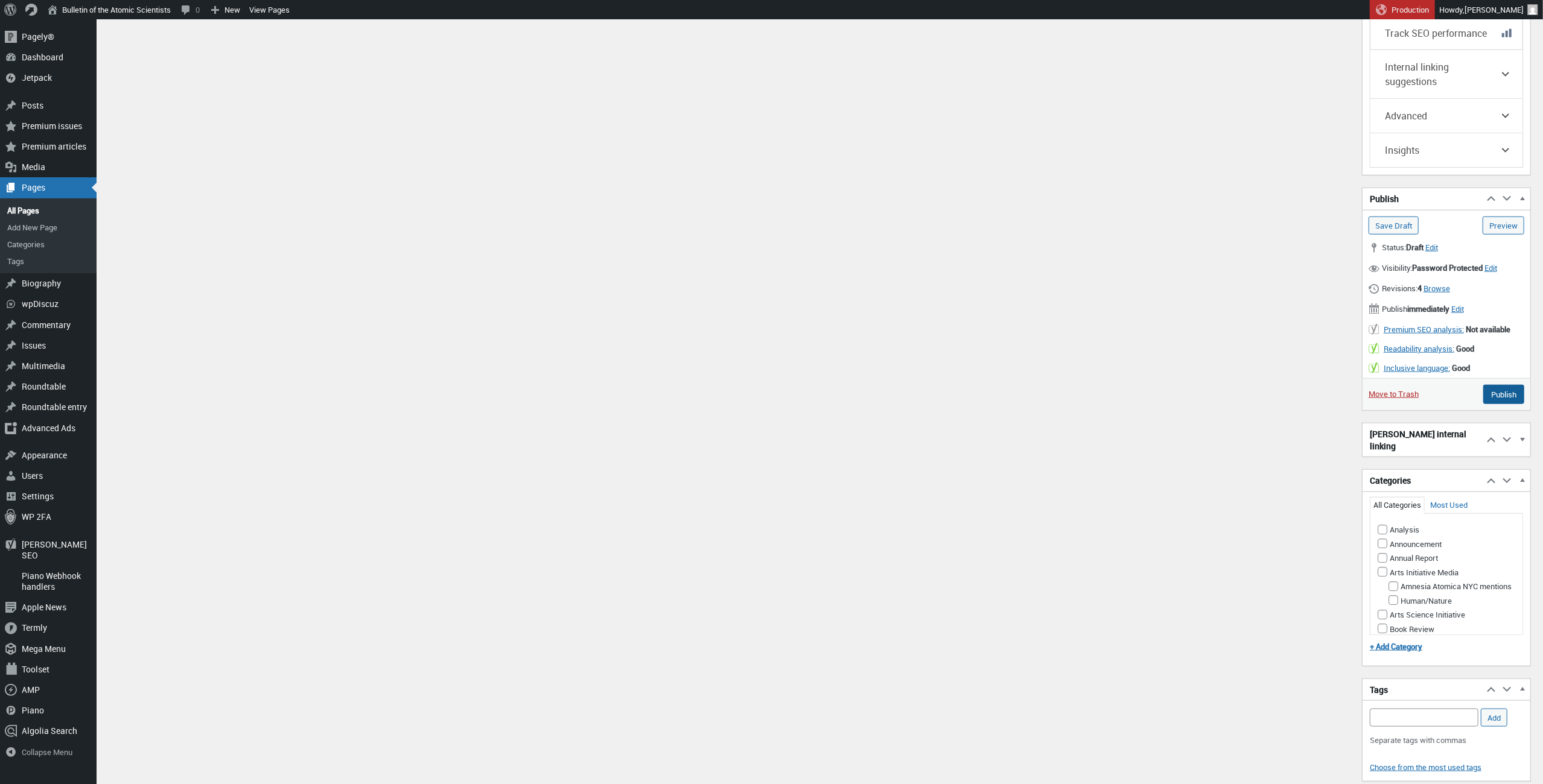
click at [1502, 393] on input "Publish" at bounding box center [1504, 394] width 41 height 19
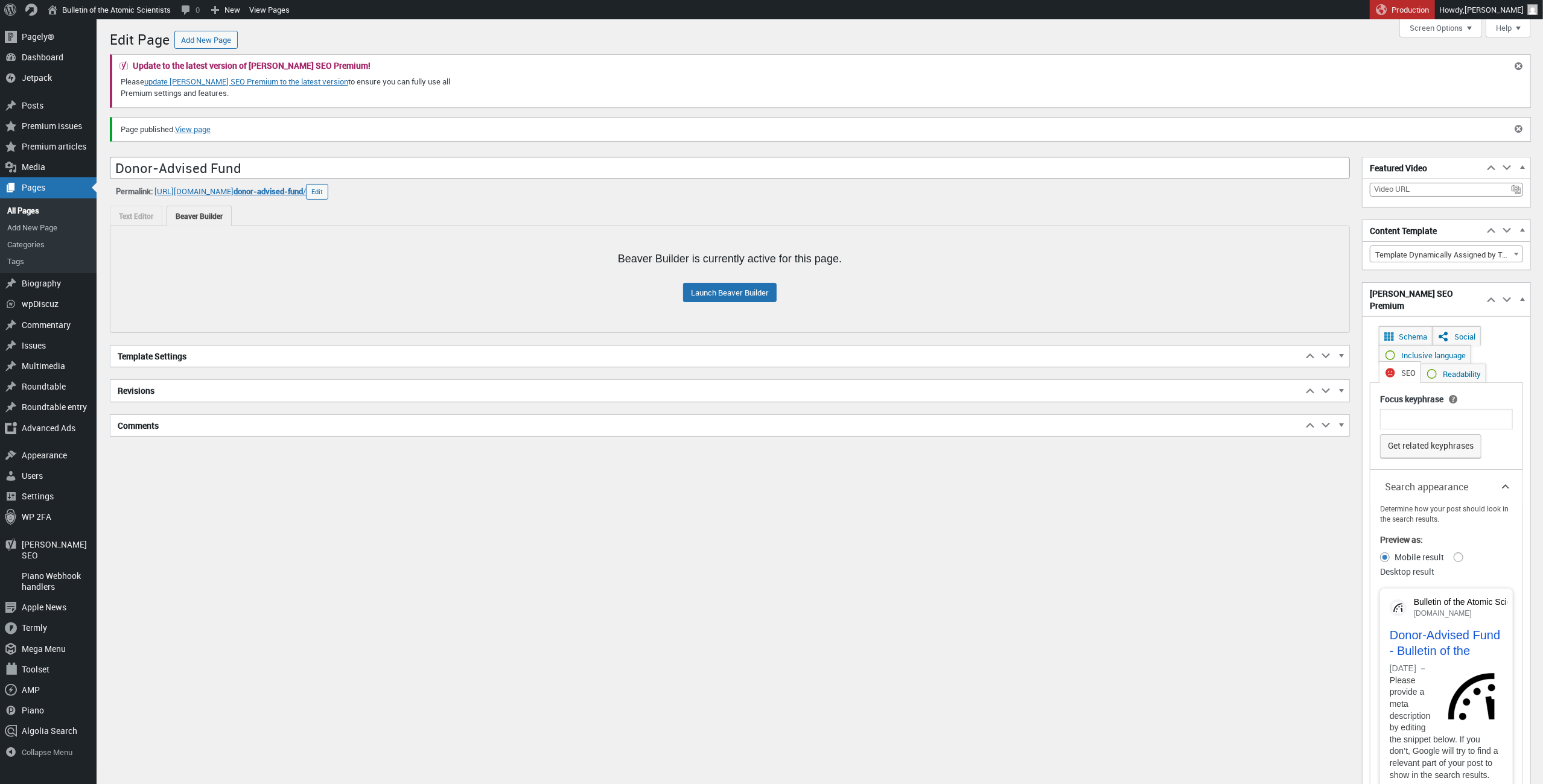
scroll to position [9, 0]
click at [31, 187] on div "Pages" at bounding box center [48, 188] width 96 height 20
